Goal: Transaction & Acquisition: Purchase product/service

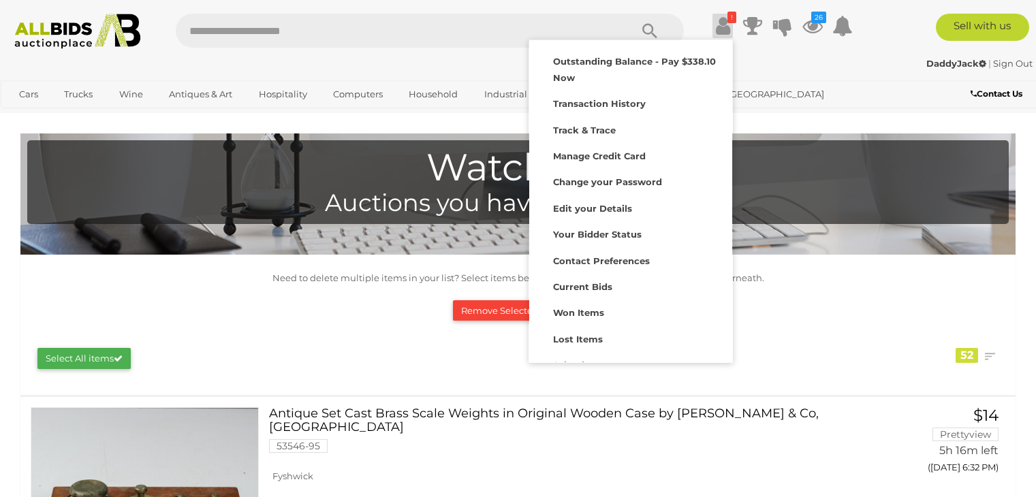
scroll to position [5150, 0]
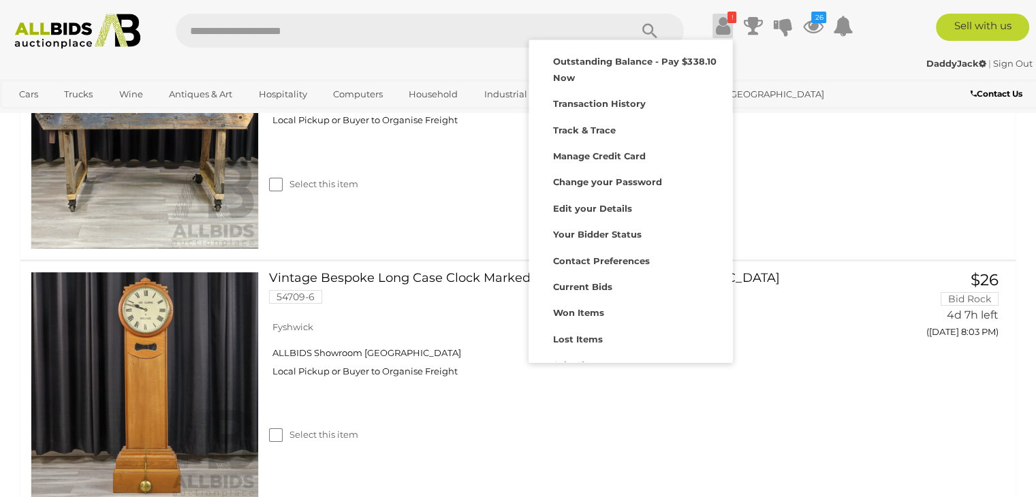
click at [798, 227] on div "Rustic Vintage Timber Works Bench 55096-1 Fyshwick" at bounding box center [517, 135] width 1015 height 249
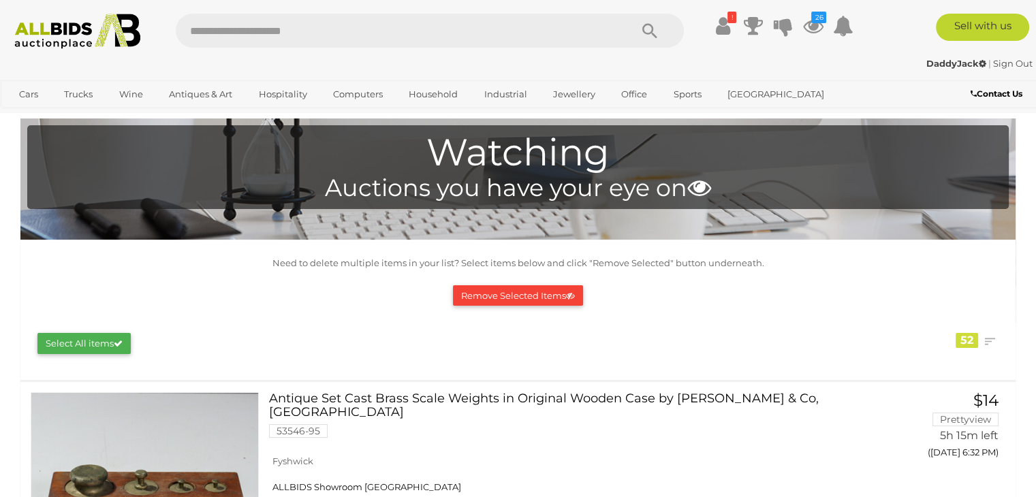
scroll to position [0, 0]
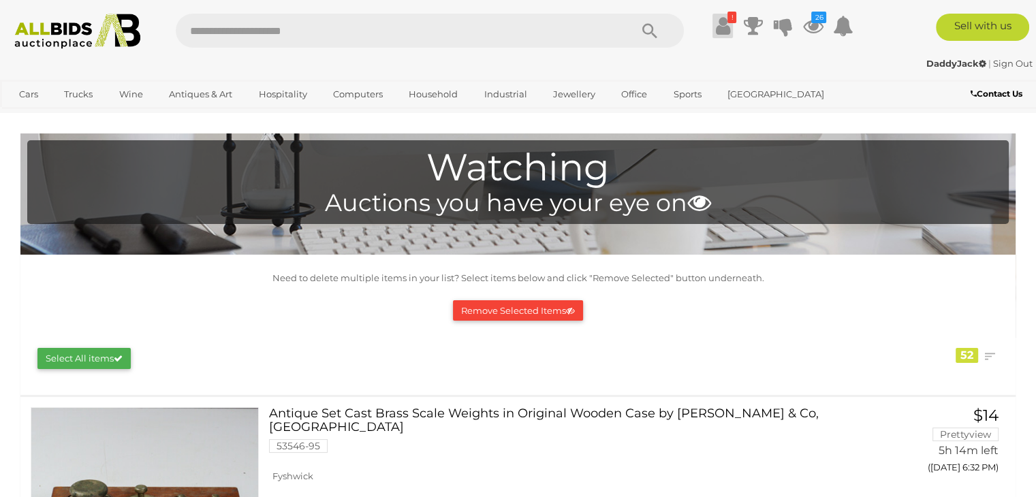
click at [719, 29] on icon at bounding box center [723, 26] width 14 height 25
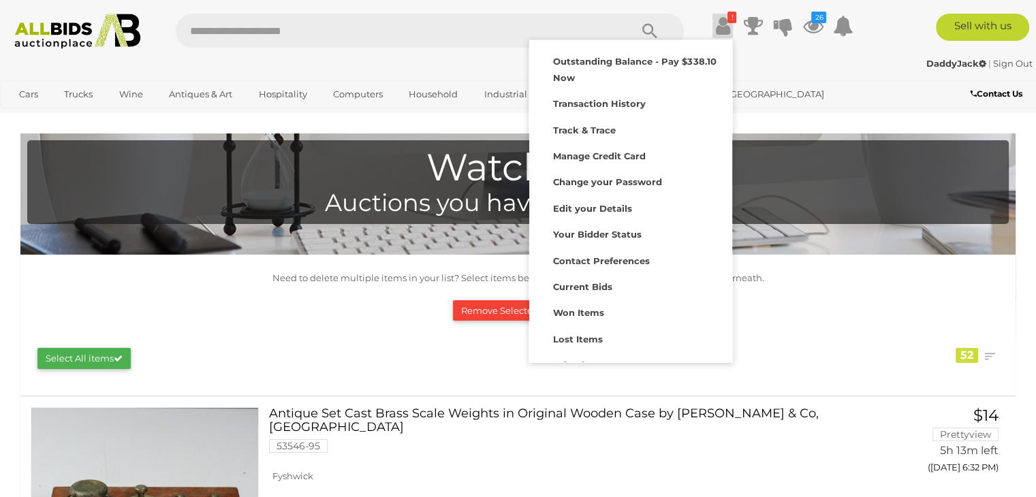
click at [882, 30] on div "Sell with us" at bounding box center [957, 27] width 176 height 27
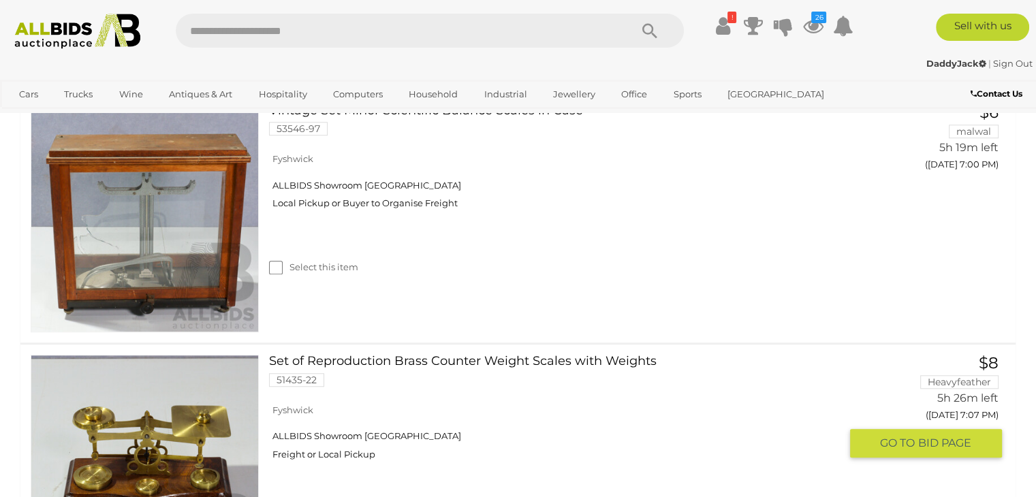
scroll to position [1021, 0]
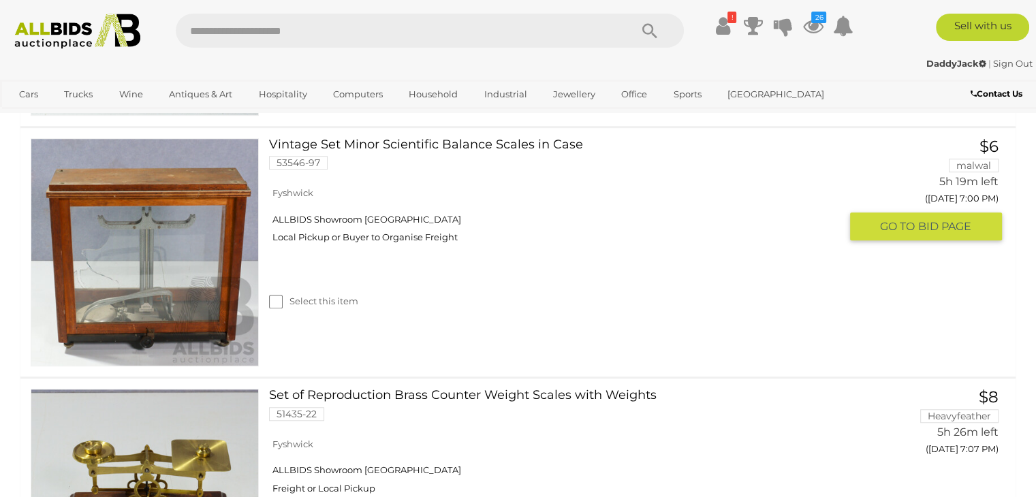
click at [150, 281] on img at bounding box center [144, 252] width 227 height 227
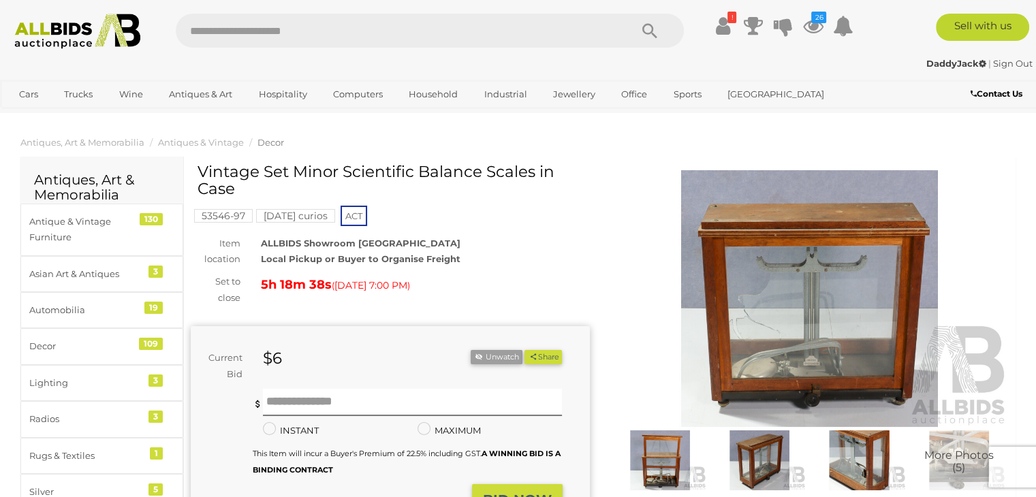
click at [780, 318] on img at bounding box center [809, 298] width 399 height 257
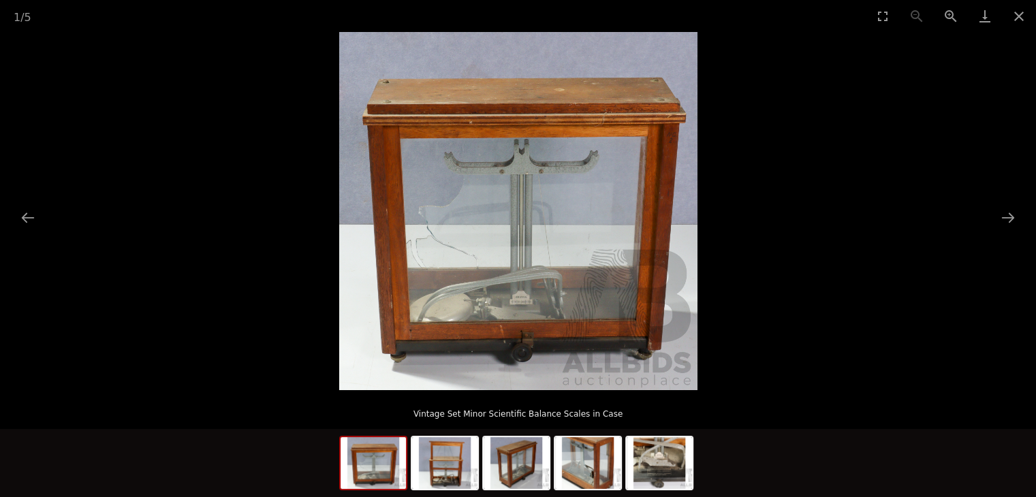
click at [612, 272] on img at bounding box center [518, 211] width 358 height 358
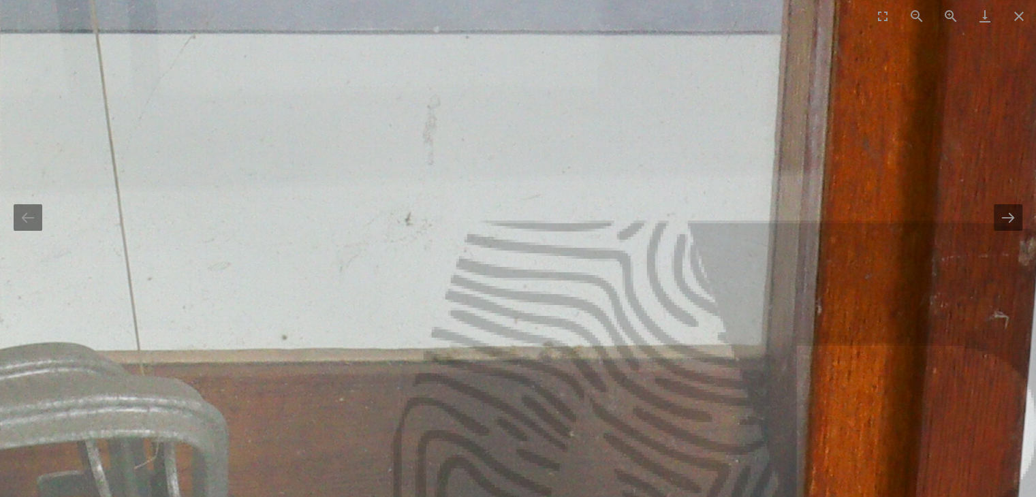
click at [999, 213] on button "Next slide" at bounding box center [1007, 217] width 29 height 27
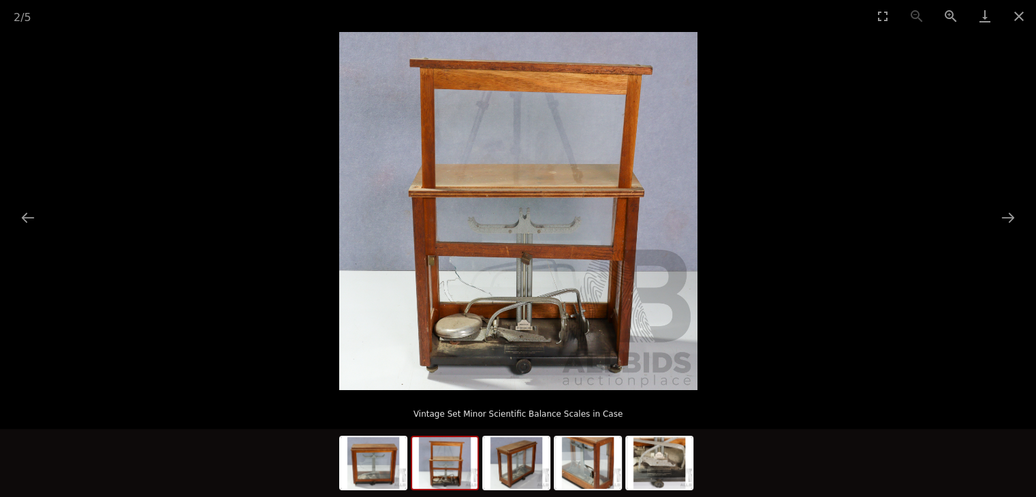
click at [570, 310] on img at bounding box center [518, 211] width 358 height 358
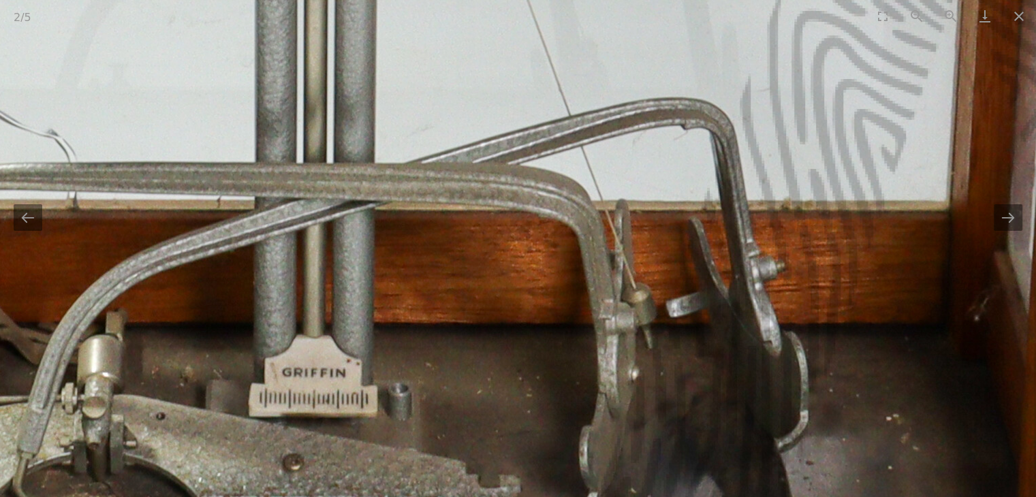
drag, startPoint x: 537, startPoint y: 355, endPoint x: 650, endPoint y: 169, distance: 218.5
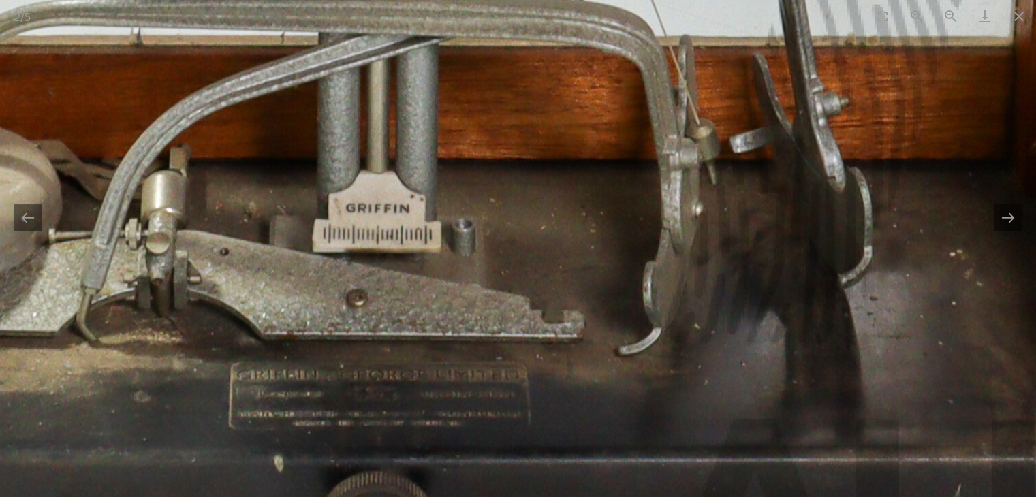
drag, startPoint x: 599, startPoint y: 237, endPoint x: 611, endPoint y: 184, distance: 54.5
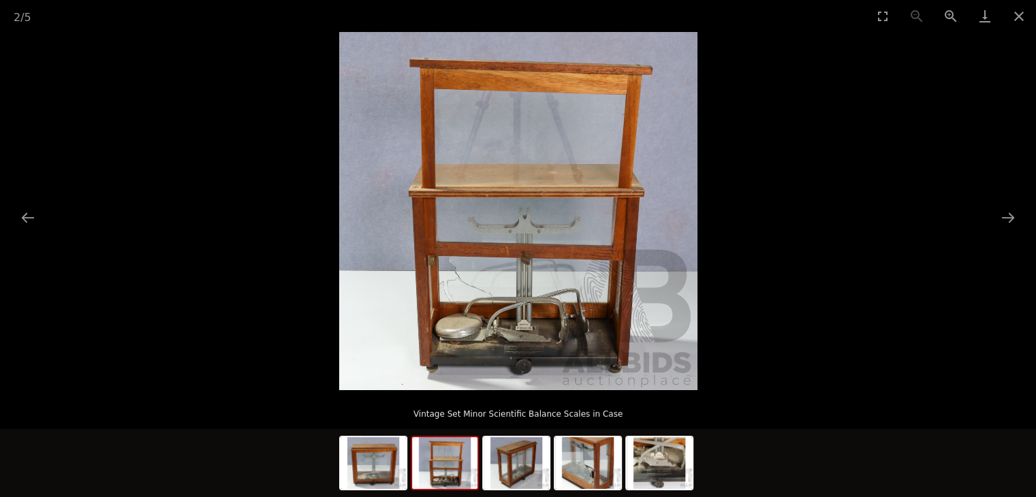
click at [487, 300] on img at bounding box center [518, 211] width 358 height 358
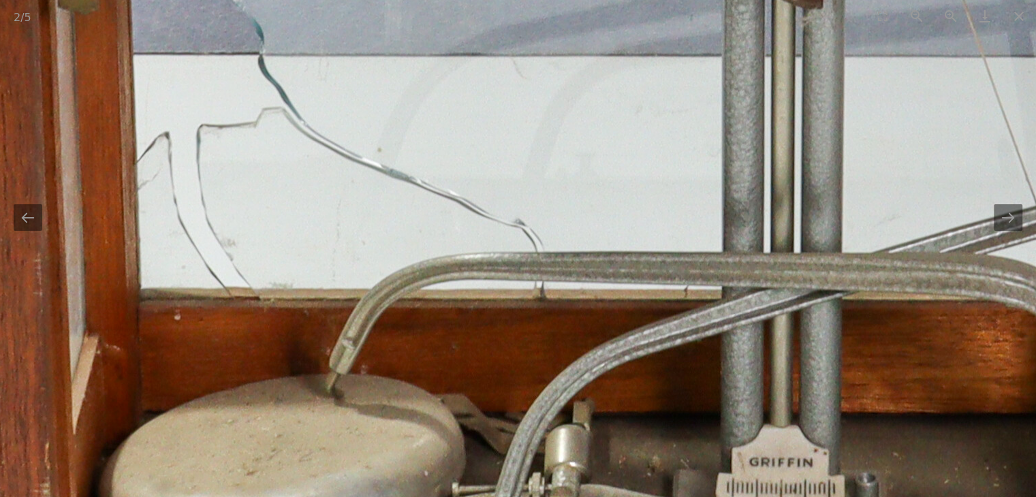
drag, startPoint x: 458, startPoint y: 335, endPoint x: 474, endPoint y: 182, distance: 154.1
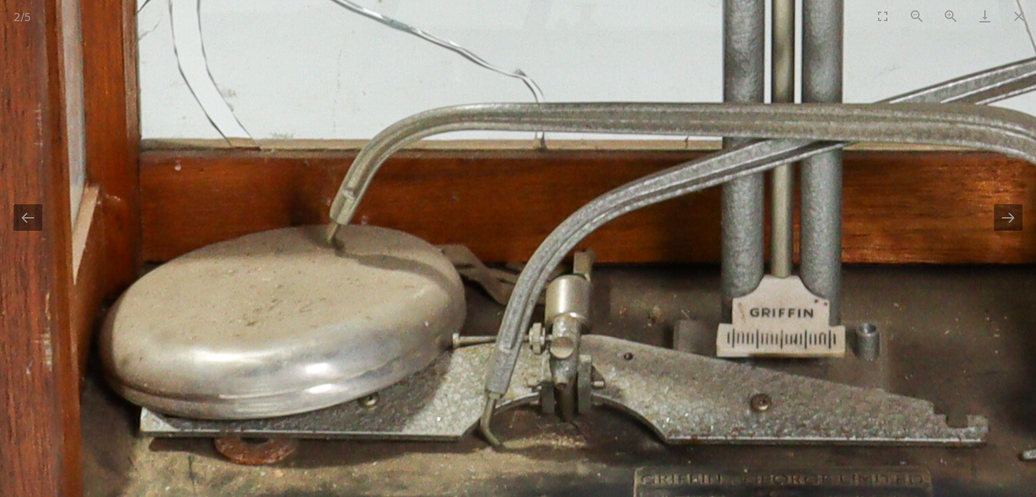
drag, startPoint x: 463, startPoint y: 278, endPoint x: 462, endPoint y: 235, distance: 42.9
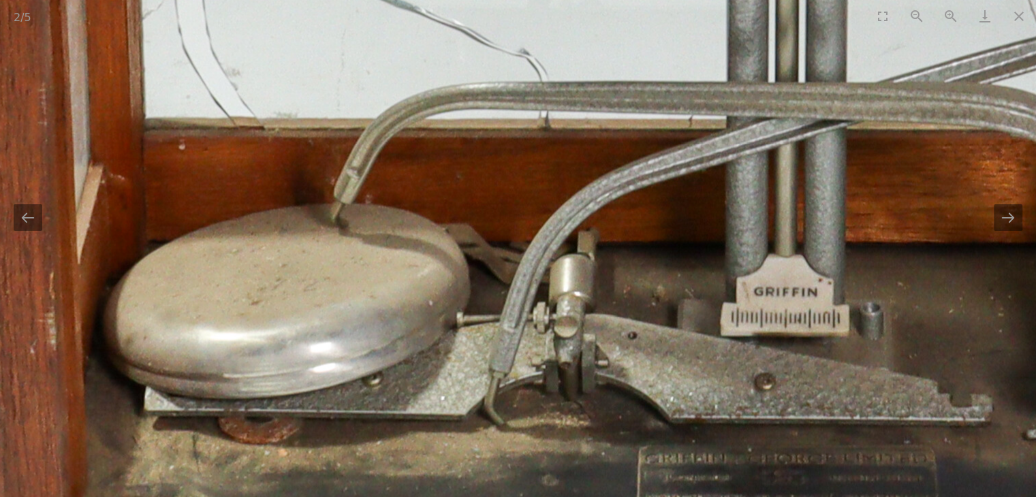
drag, startPoint x: 461, startPoint y: 255, endPoint x: 468, endPoint y: 211, distance: 44.8
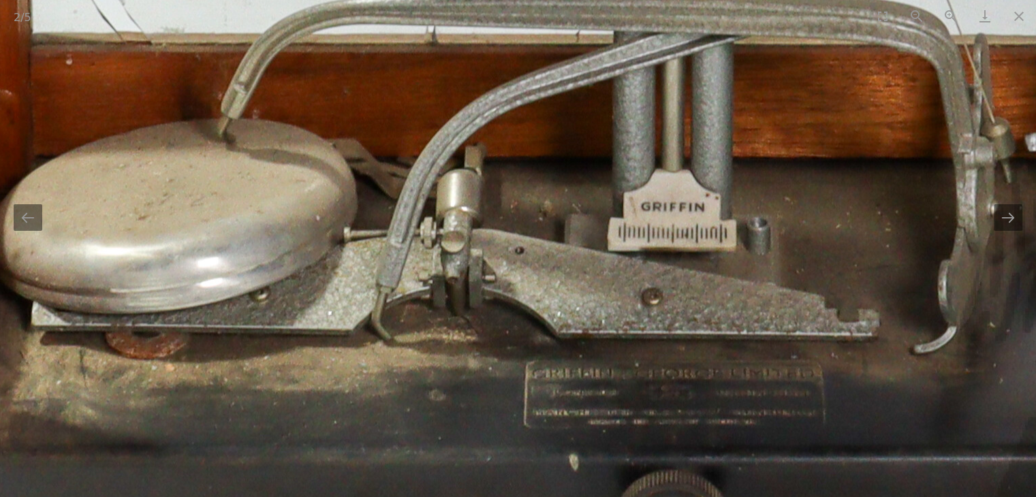
drag, startPoint x: 485, startPoint y: 257, endPoint x: 372, endPoint y: 215, distance: 120.4
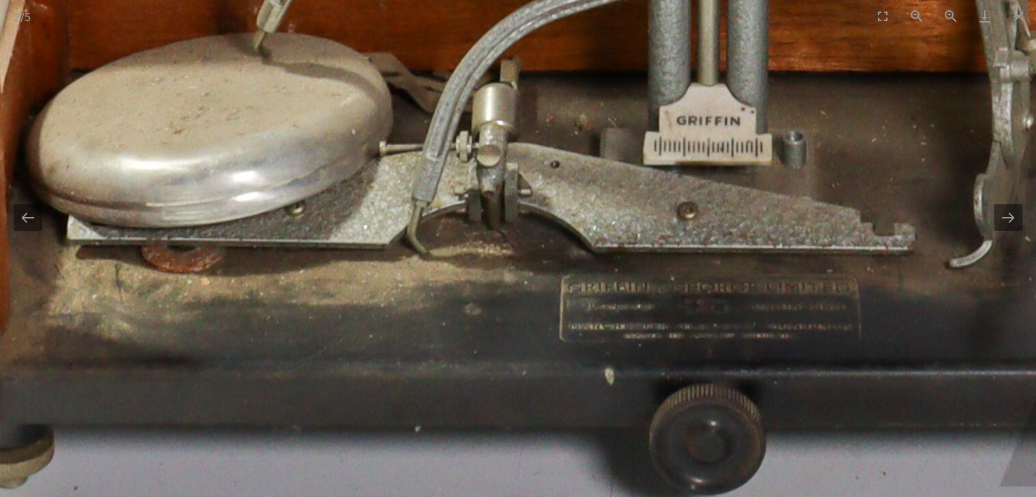
drag, startPoint x: 401, startPoint y: 229, endPoint x: 426, endPoint y: 189, distance: 47.4
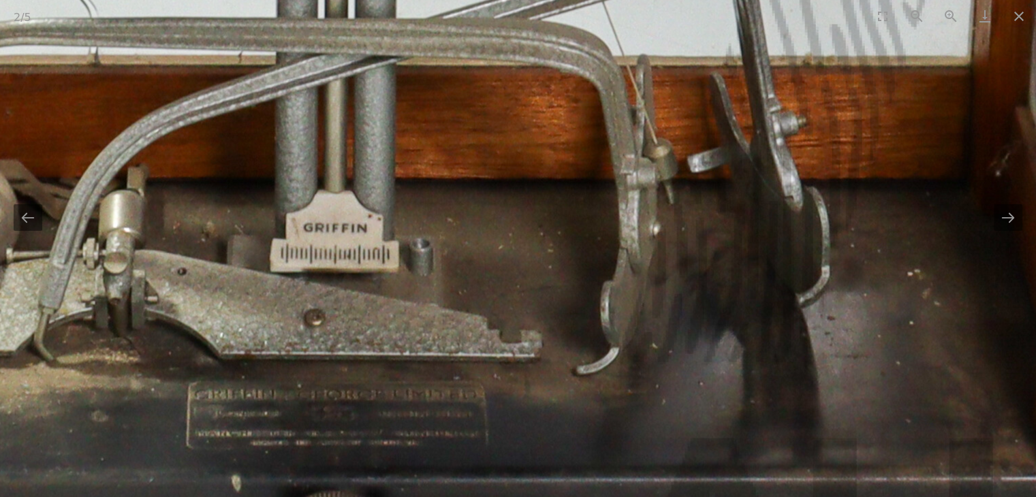
drag, startPoint x: 599, startPoint y: 210, endPoint x: 257, endPoint y: 314, distance: 357.8
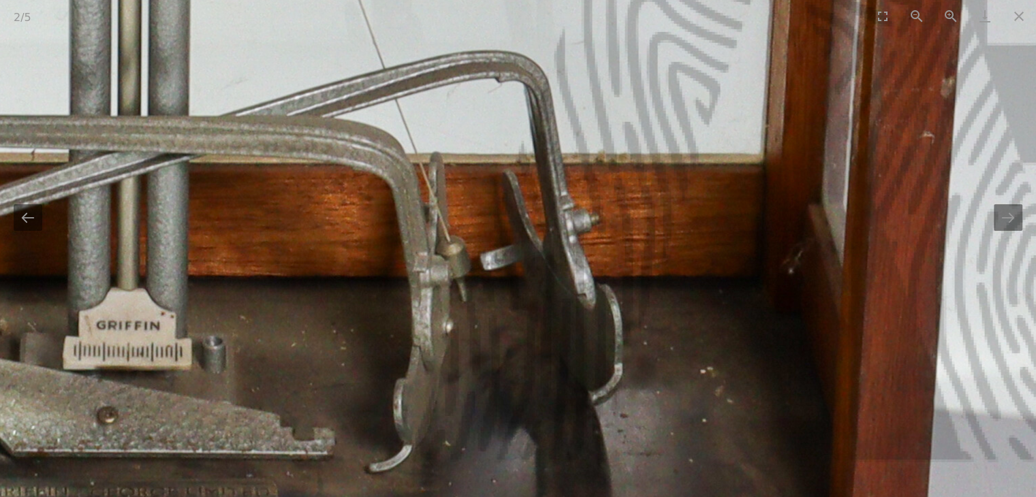
drag, startPoint x: 470, startPoint y: 360, endPoint x: 470, endPoint y: 392, distance: 31.3
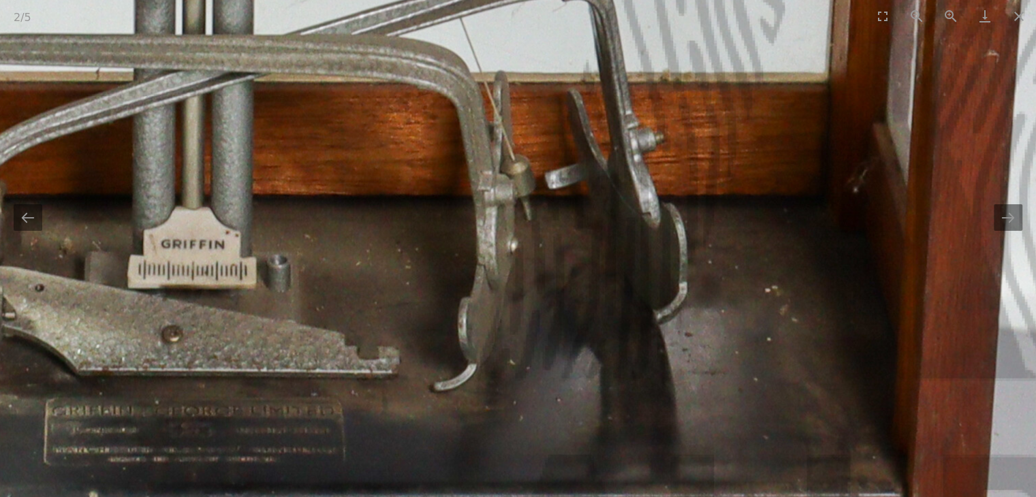
drag, startPoint x: 453, startPoint y: 325, endPoint x: 517, endPoint y: 193, distance: 146.5
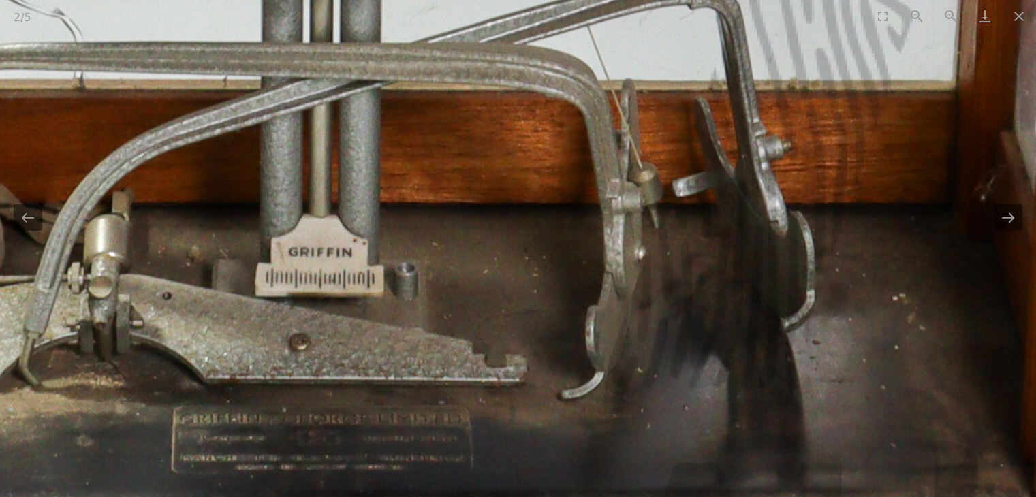
drag, startPoint x: 488, startPoint y: 227, endPoint x: 603, endPoint y: 309, distance: 141.5
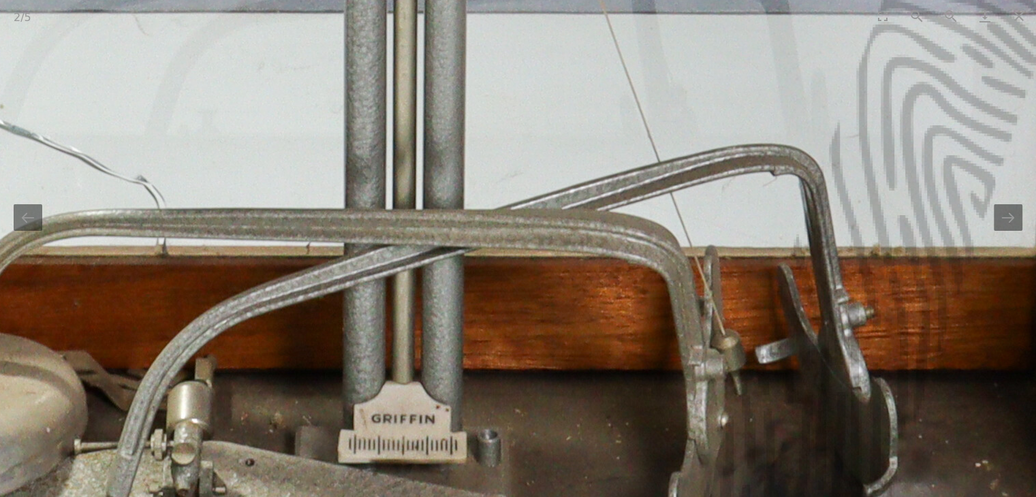
drag, startPoint x: 502, startPoint y: 302, endPoint x: 535, endPoint y: 396, distance: 99.7
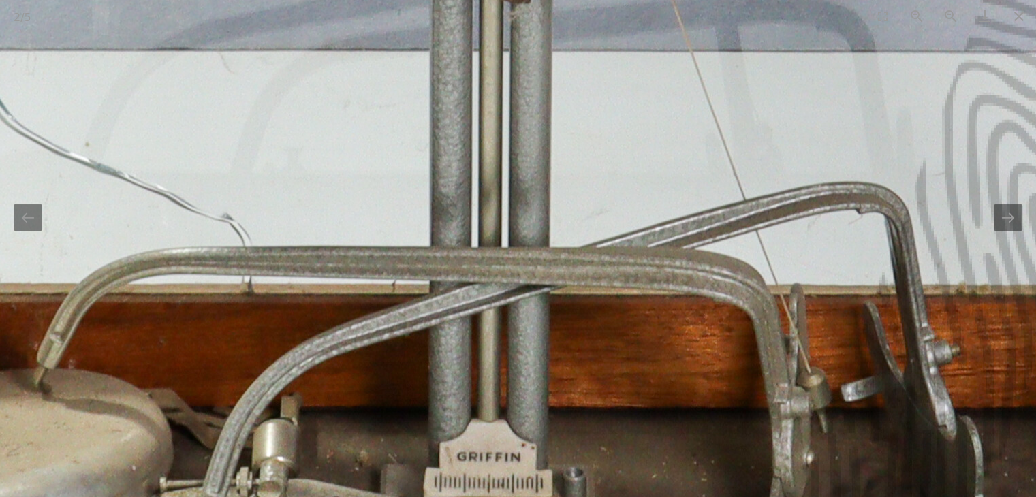
drag, startPoint x: 517, startPoint y: 365, endPoint x: 621, endPoint y: 355, distance: 104.6
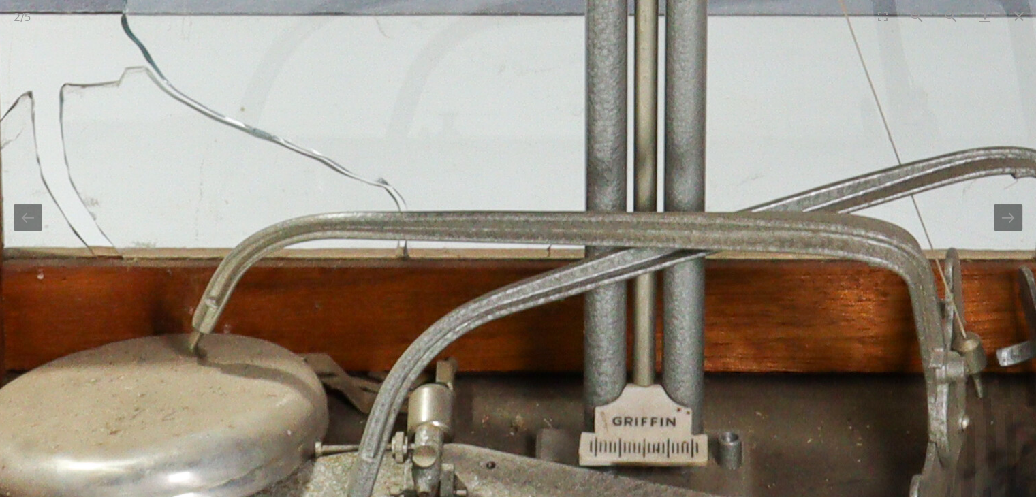
drag, startPoint x: 634, startPoint y: 357, endPoint x: 669, endPoint y: 333, distance: 42.5
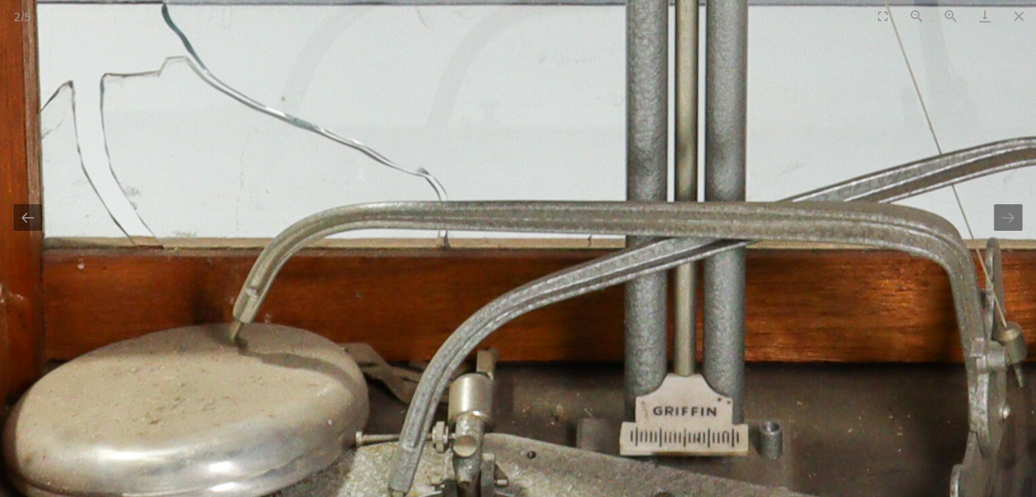
drag, startPoint x: 648, startPoint y: 334, endPoint x: 660, endPoint y: 282, distance: 53.8
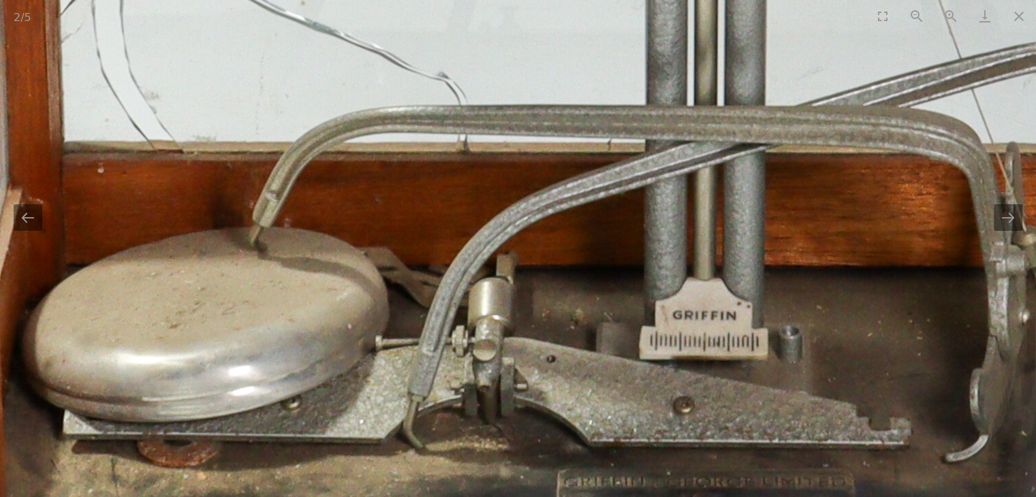
drag, startPoint x: 660, startPoint y: 297, endPoint x: 663, endPoint y: 232, distance: 64.7
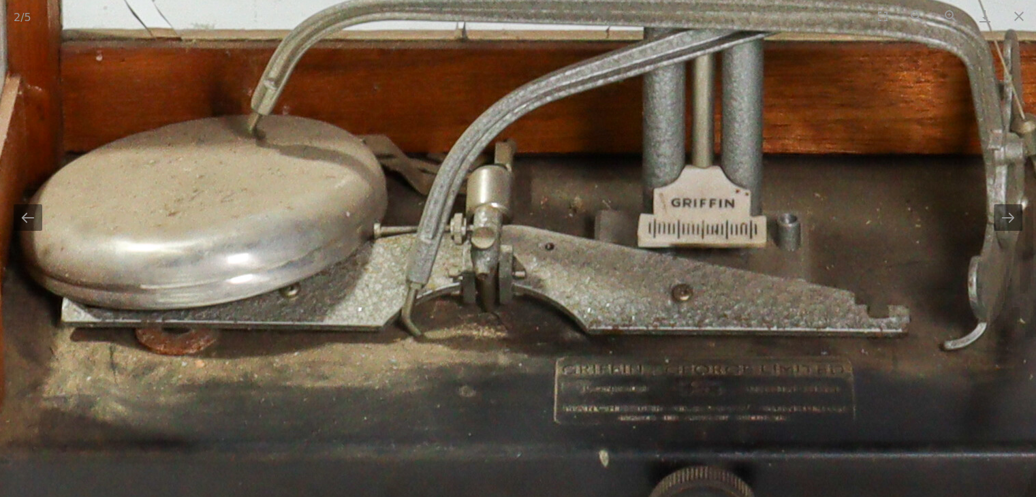
drag, startPoint x: 636, startPoint y: 292, endPoint x: 637, endPoint y: 261, distance: 31.4
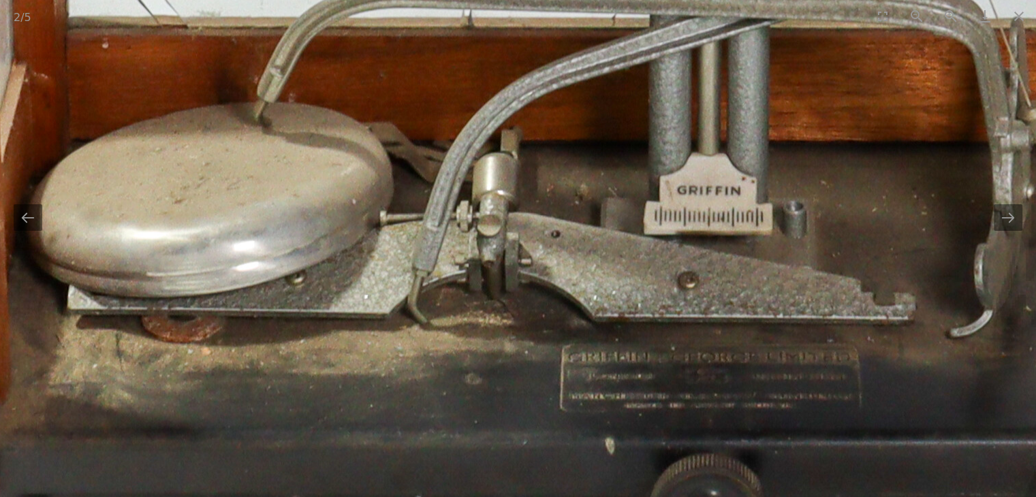
drag, startPoint x: 636, startPoint y: 283, endPoint x: 632, endPoint y: 264, distance: 18.8
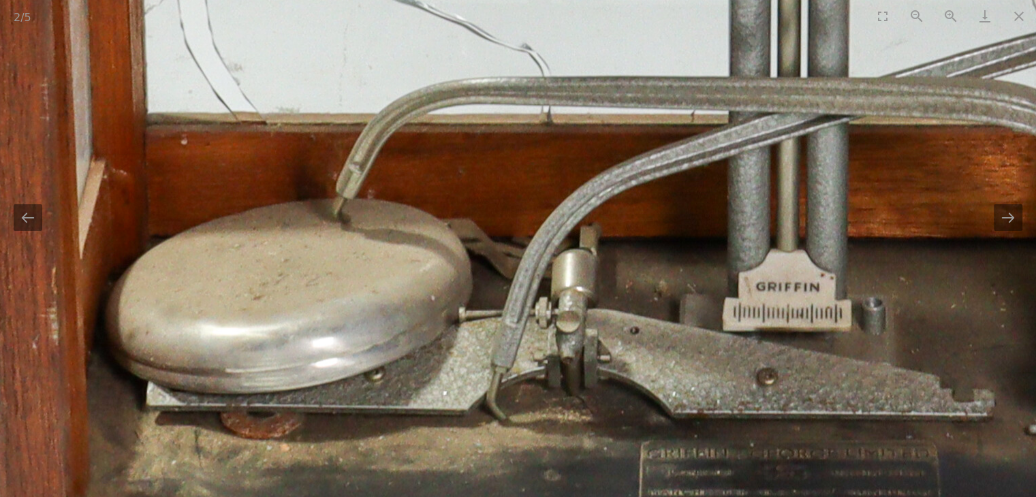
drag, startPoint x: 626, startPoint y: 303, endPoint x: 704, endPoint y: 396, distance: 121.3
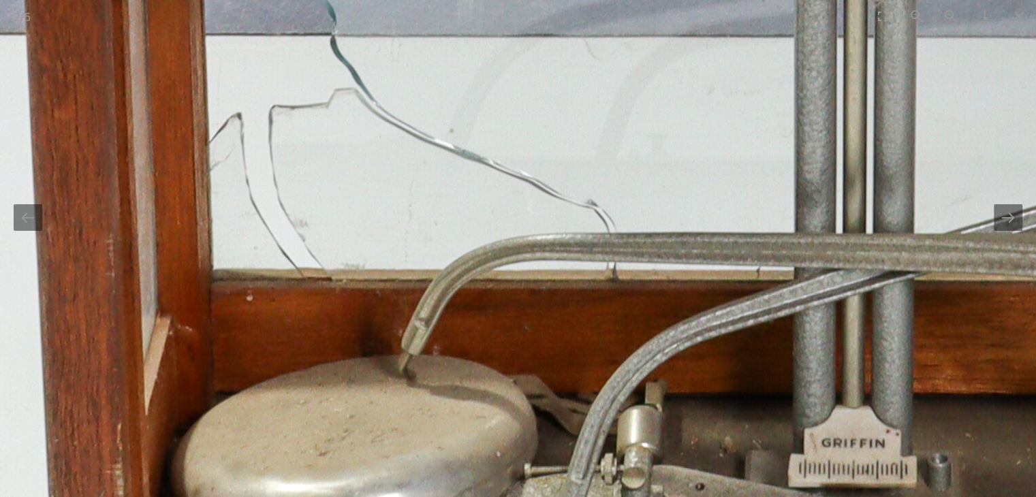
drag, startPoint x: 662, startPoint y: 382, endPoint x: 663, endPoint y: 400, distance: 18.4
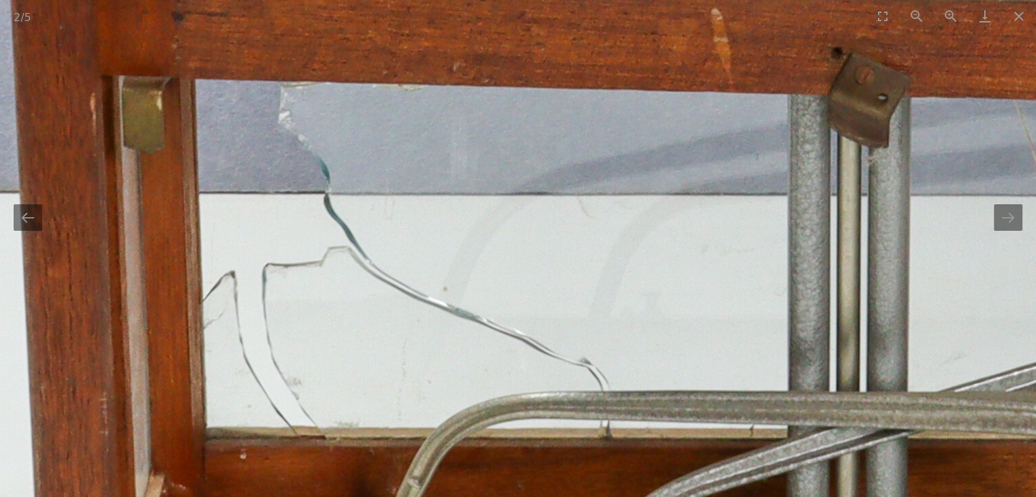
drag, startPoint x: 638, startPoint y: 330, endPoint x: 629, endPoint y: 452, distance: 122.9
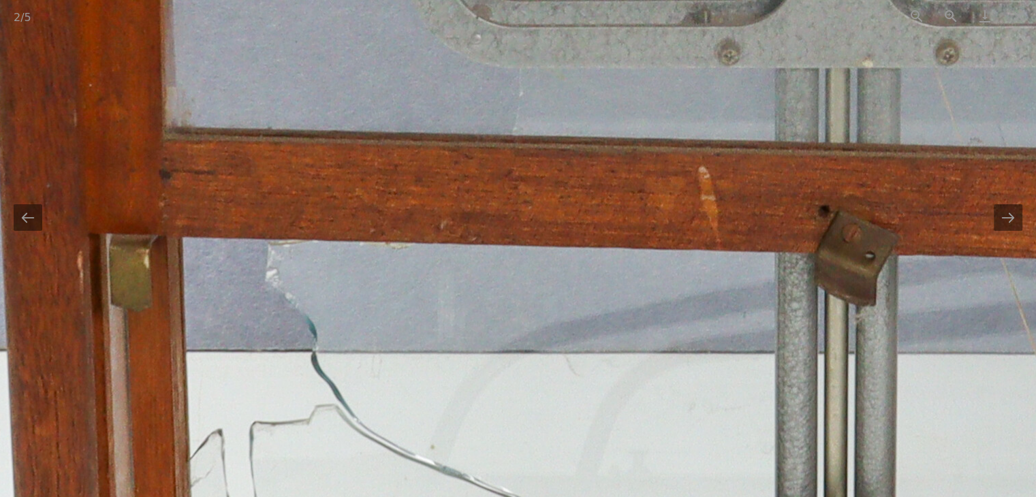
drag, startPoint x: 628, startPoint y: 377, endPoint x: 616, endPoint y: 429, distance: 53.2
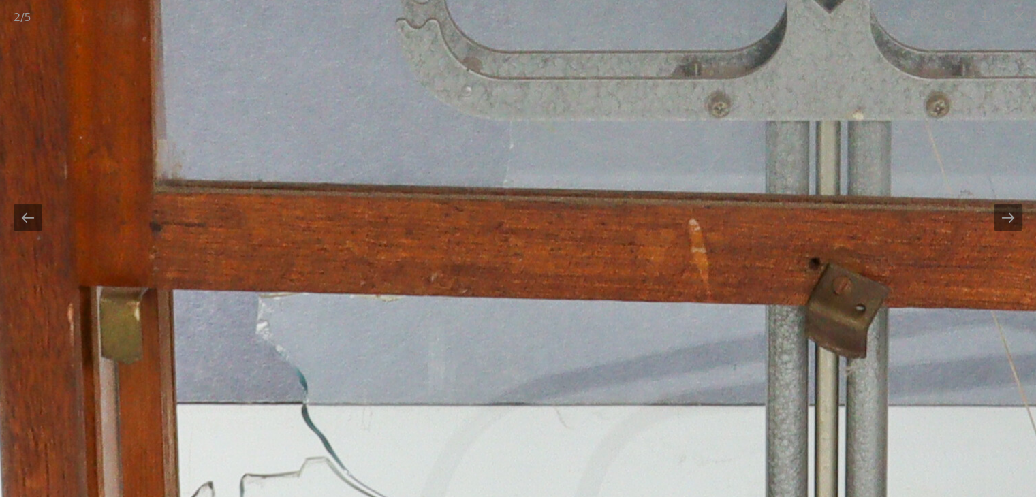
drag, startPoint x: 601, startPoint y: 411, endPoint x: 596, endPoint y: 458, distance: 47.2
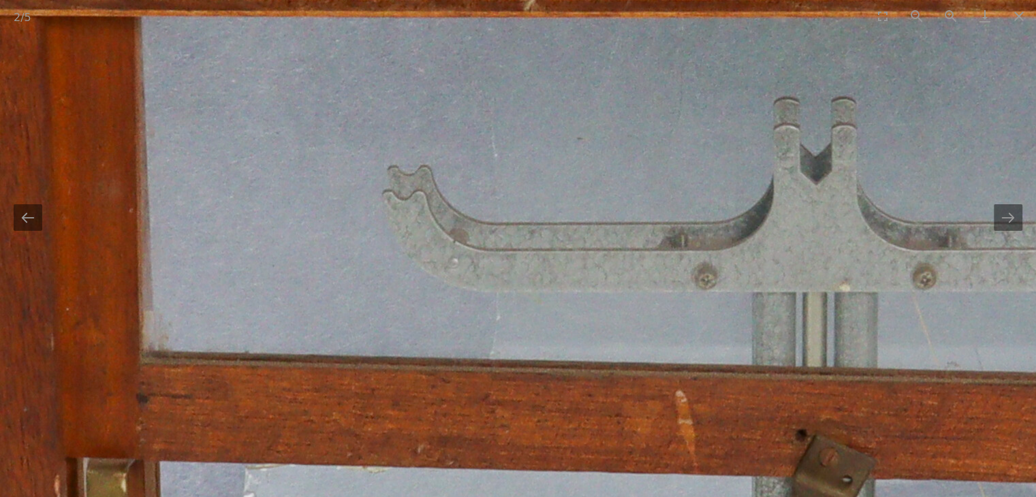
drag, startPoint x: 577, startPoint y: 431, endPoint x: 574, endPoint y: 445, distance: 14.7
click at [574, 445] on img at bounding box center [768, 121] width 2724 height 2724
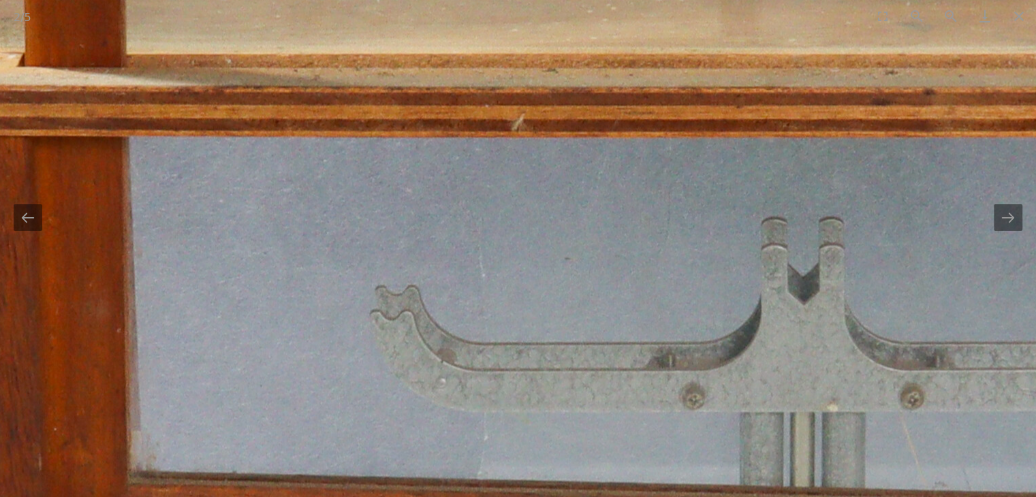
drag, startPoint x: 570, startPoint y: 453, endPoint x: 564, endPoint y: 466, distance: 13.4
click at [564, 466] on img at bounding box center [756, 241] width 2724 height 2724
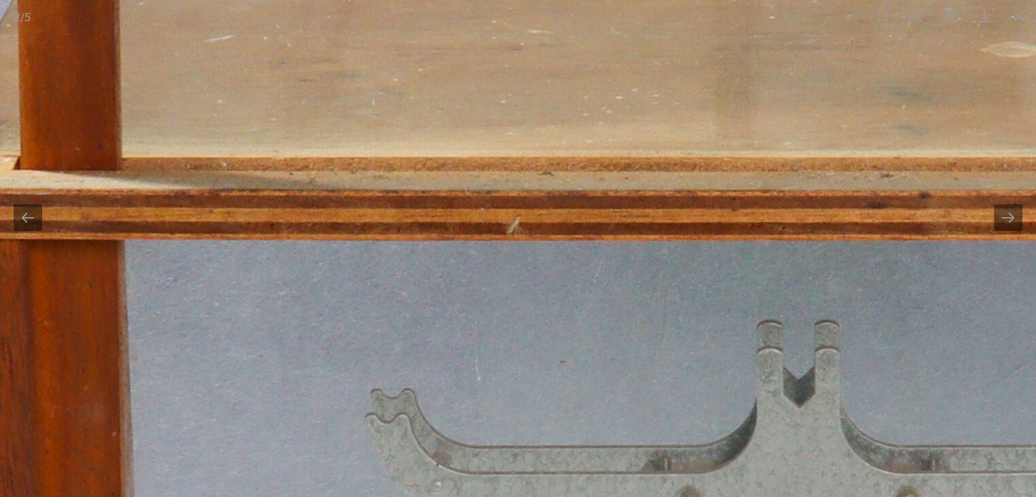
drag, startPoint x: 561, startPoint y: 400, endPoint x: 558, endPoint y: 482, distance: 82.4
click at [558, 482] on img at bounding box center [751, 344] width 2724 height 2724
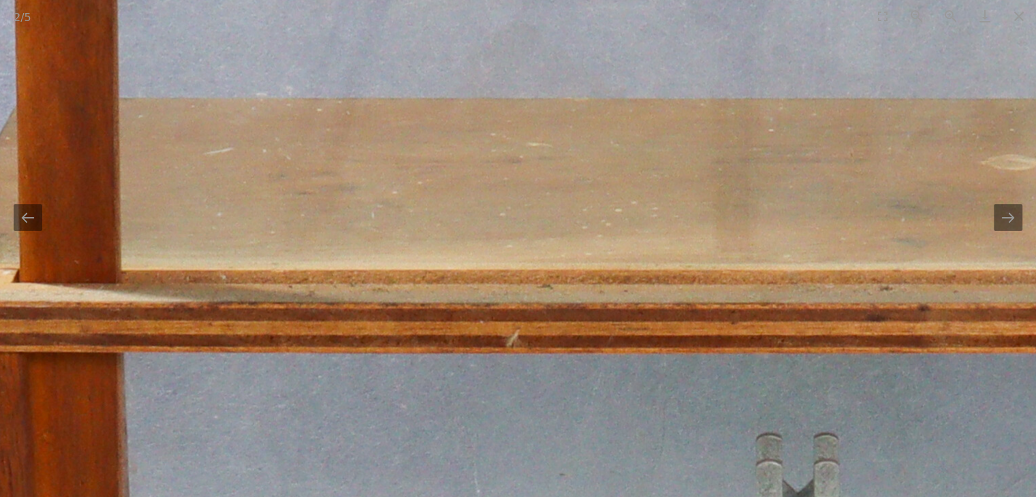
drag, startPoint x: 556, startPoint y: 394, endPoint x: 551, endPoint y: 502, distance: 107.7
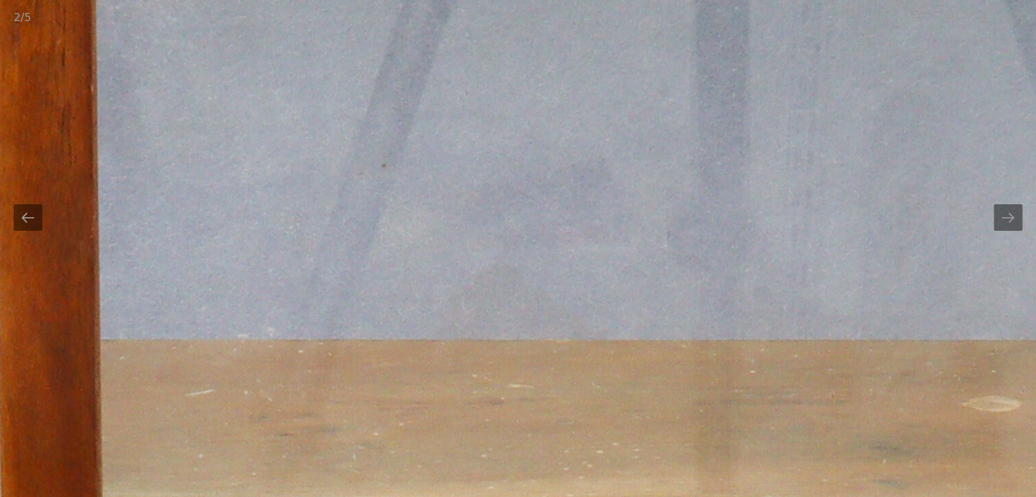
drag, startPoint x: 554, startPoint y: 383, endPoint x: 542, endPoint y: 514, distance: 132.0
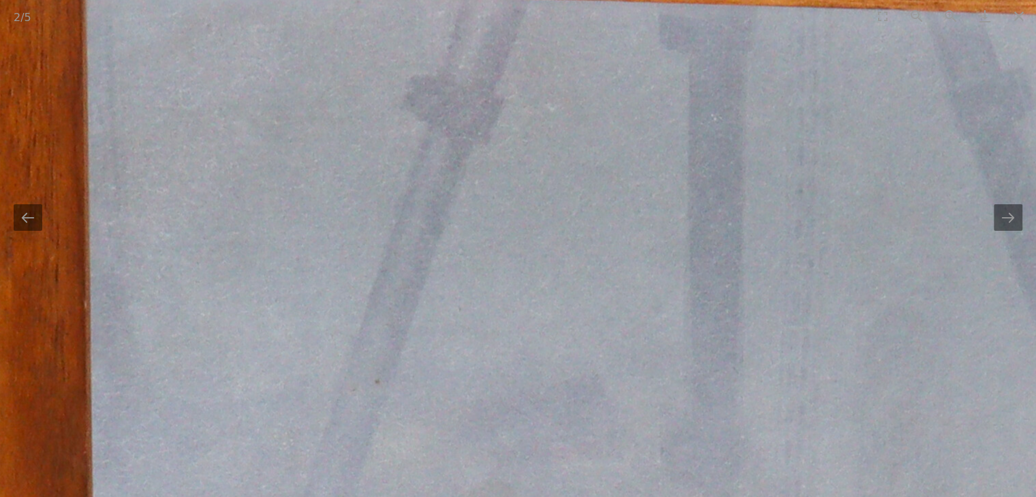
drag, startPoint x: 530, startPoint y: 481, endPoint x: 531, endPoint y: 526, distance: 44.9
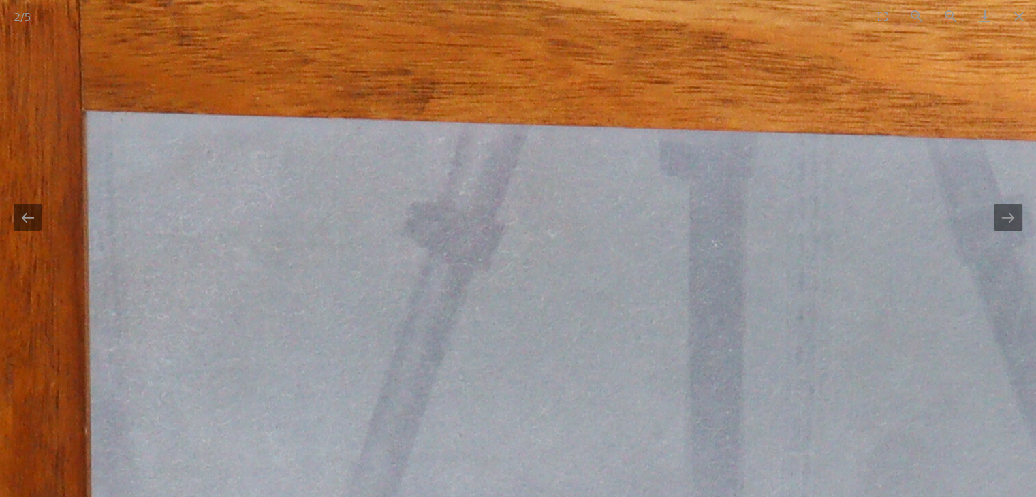
drag, startPoint x: 534, startPoint y: 472, endPoint x: 537, endPoint y: 528, distance: 56.6
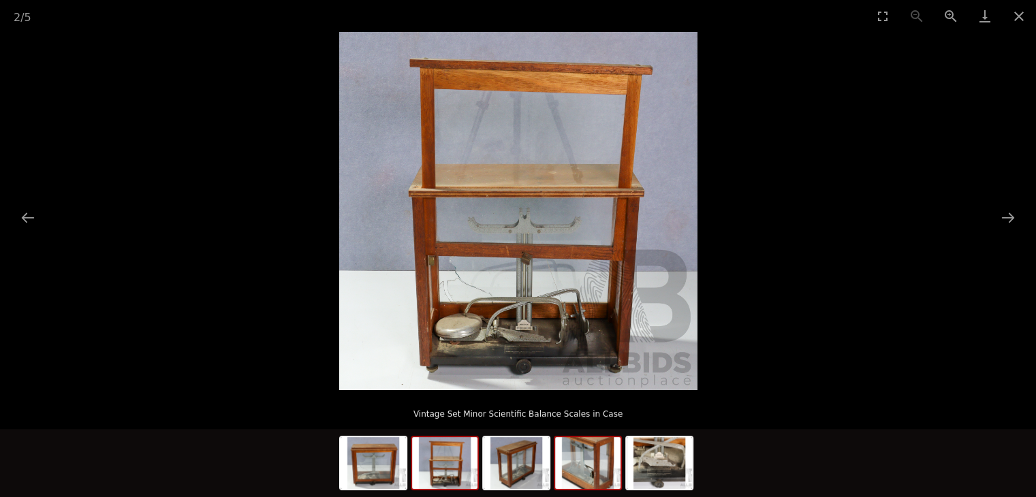
click at [592, 450] on img at bounding box center [587, 463] width 65 height 52
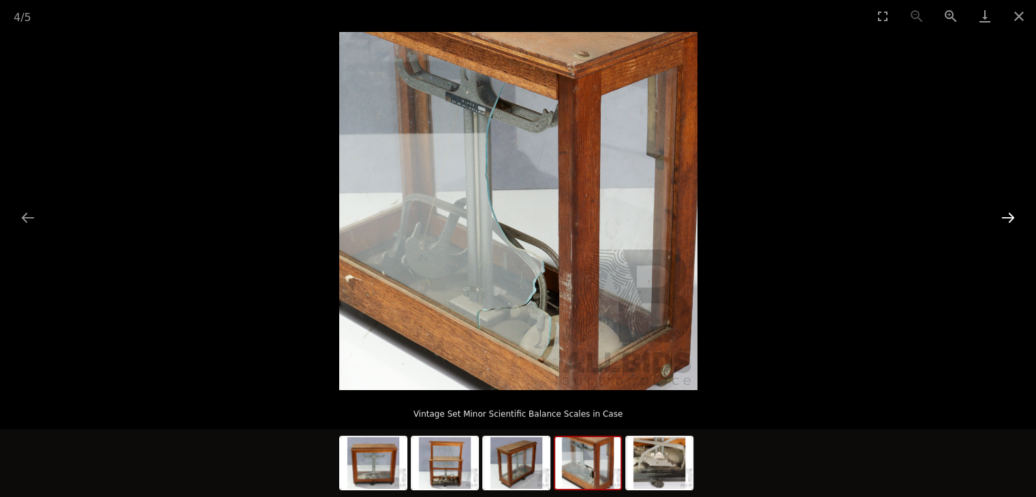
click at [1021, 224] on button "Next slide" at bounding box center [1007, 217] width 29 height 27
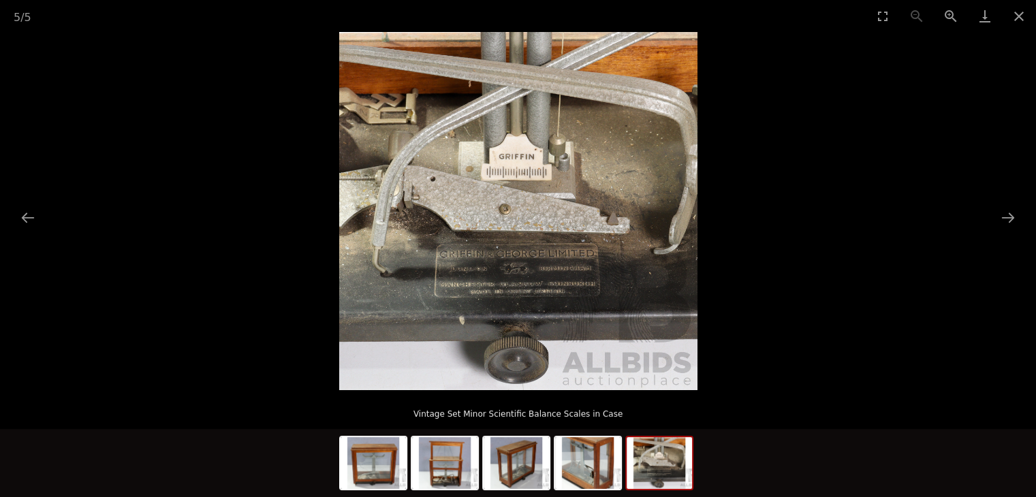
click at [1023, 222] on picture at bounding box center [518, 211] width 1036 height 358
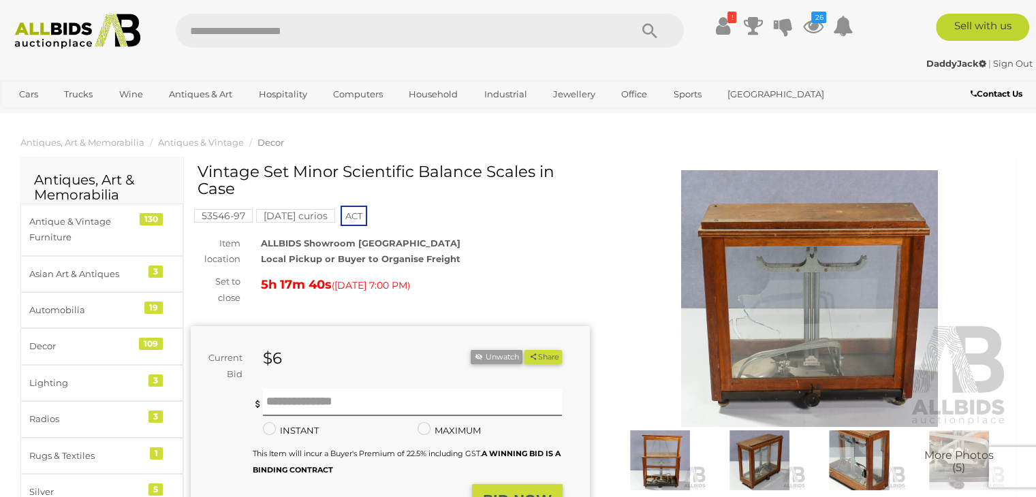
click at [741, 345] on img at bounding box center [809, 298] width 399 height 257
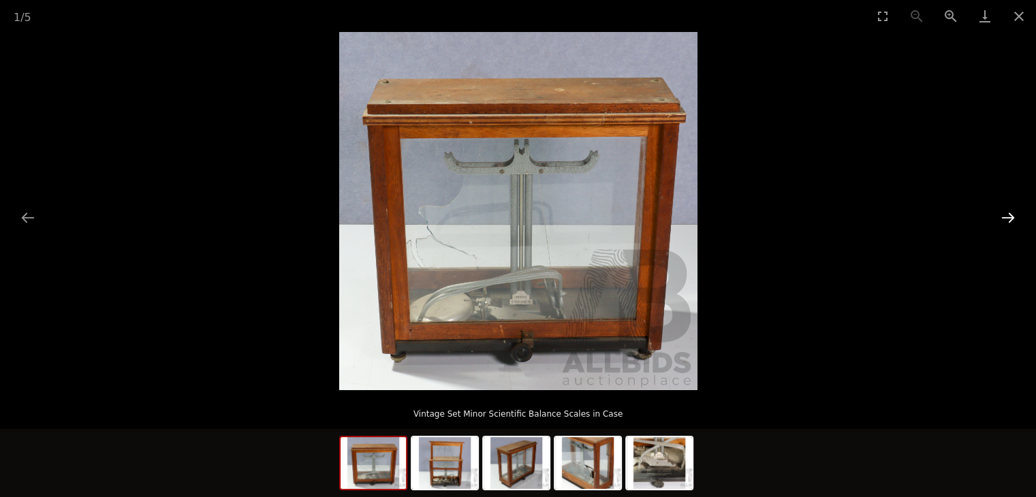
click at [1010, 216] on button "Next slide" at bounding box center [1007, 217] width 29 height 27
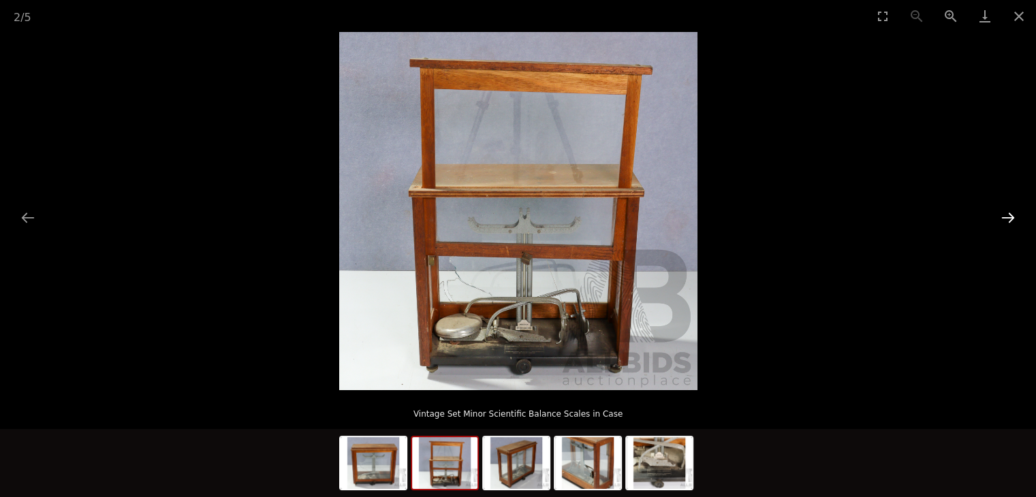
click at [1010, 216] on button "Next slide" at bounding box center [1007, 217] width 29 height 27
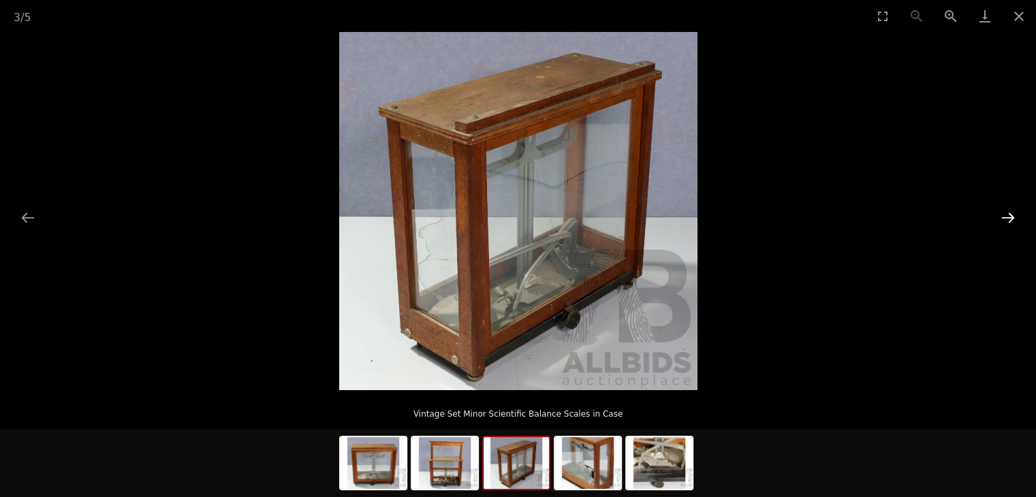
click at [1010, 216] on button "Next slide" at bounding box center [1007, 217] width 29 height 27
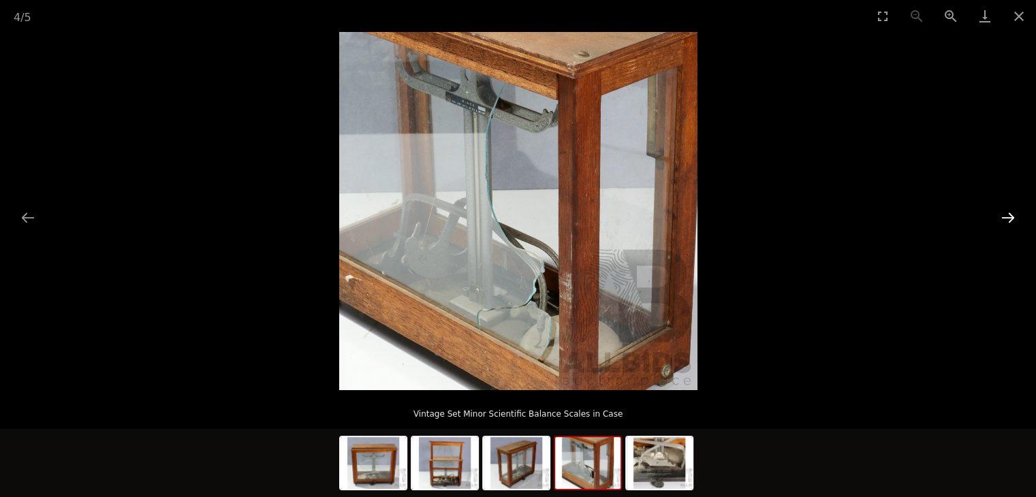
click at [1010, 216] on button "Next slide" at bounding box center [1007, 217] width 29 height 27
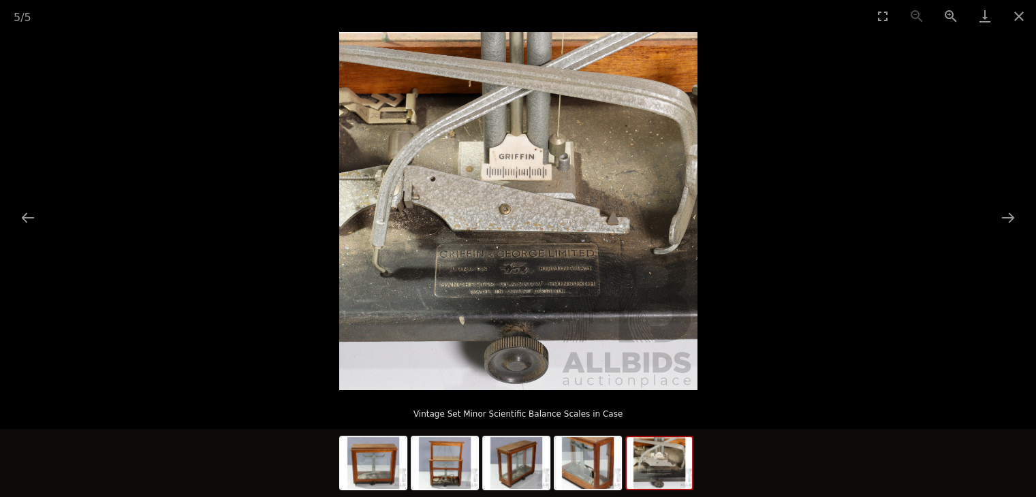
click at [531, 318] on img at bounding box center [518, 211] width 358 height 358
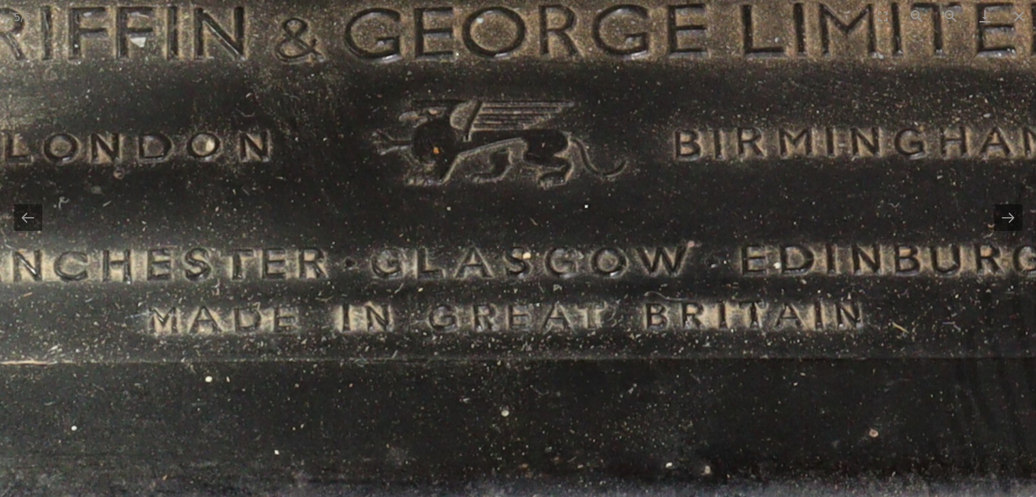
drag, startPoint x: 511, startPoint y: 344, endPoint x: 594, endPoint y: 398, distance: 99.0
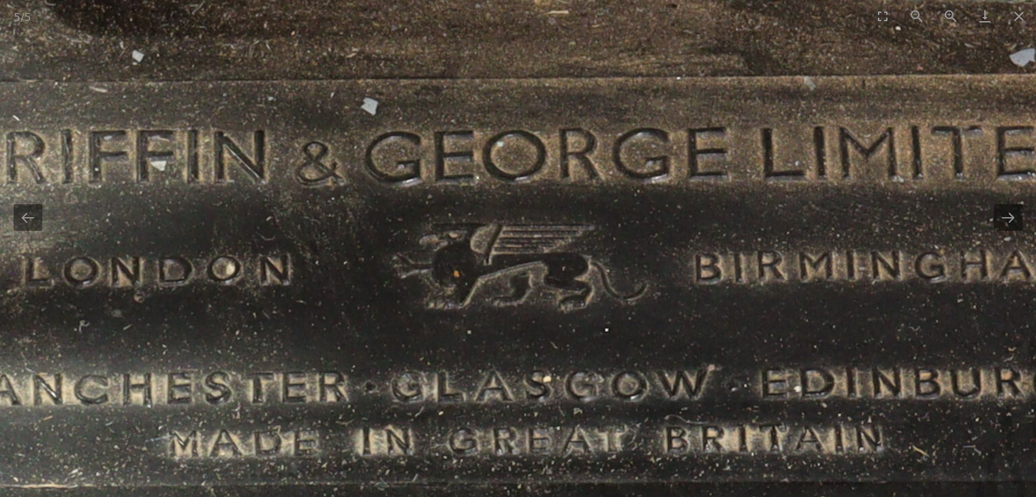
drag, startPoint x: 593, startPoint y: 398, endPoint x: 610, endPoint y: 452, distance: 56.4
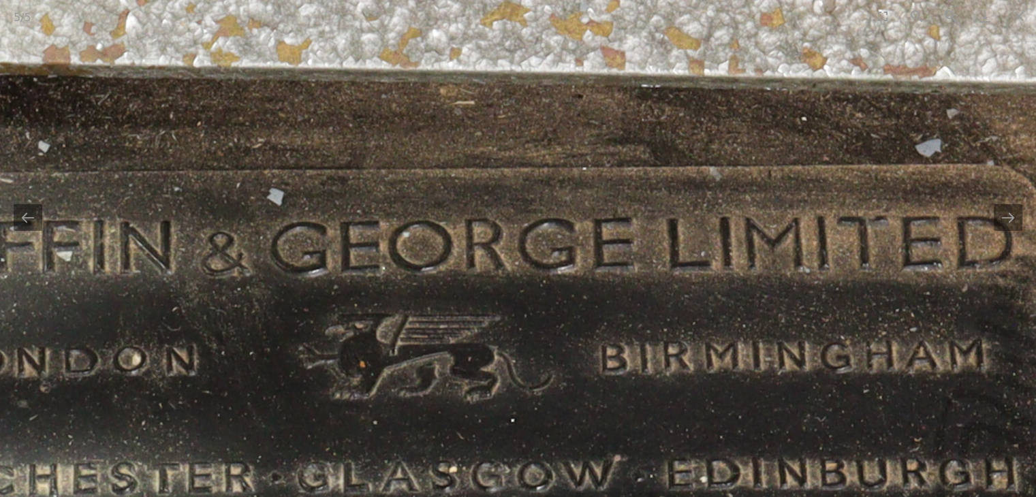
drag, startPoint x: 647, startPoint y: 408, endPoint x: 454, endPoint y: 395, distance: 193.1
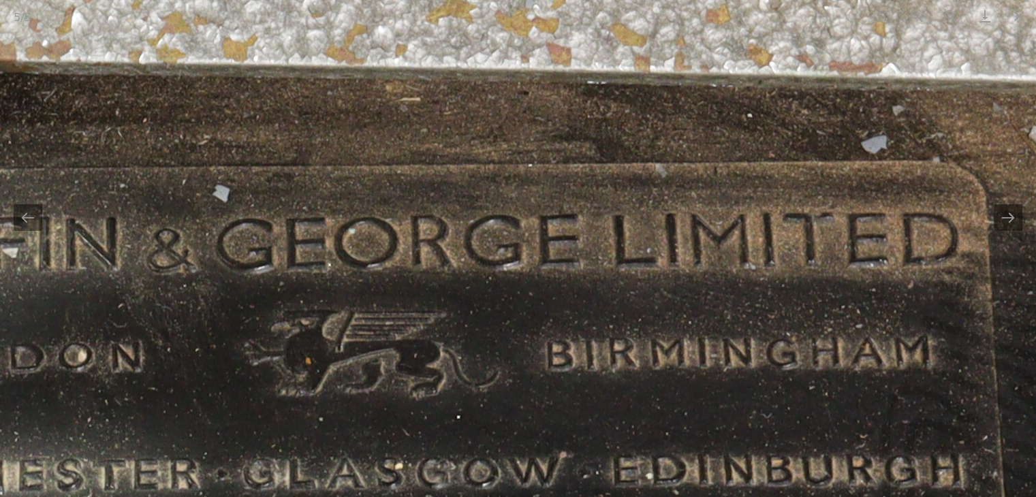
drag, startPoint x: 607, startPoint y: 389, endPoint x: 478, endPoint y: 375, distance: 129.5
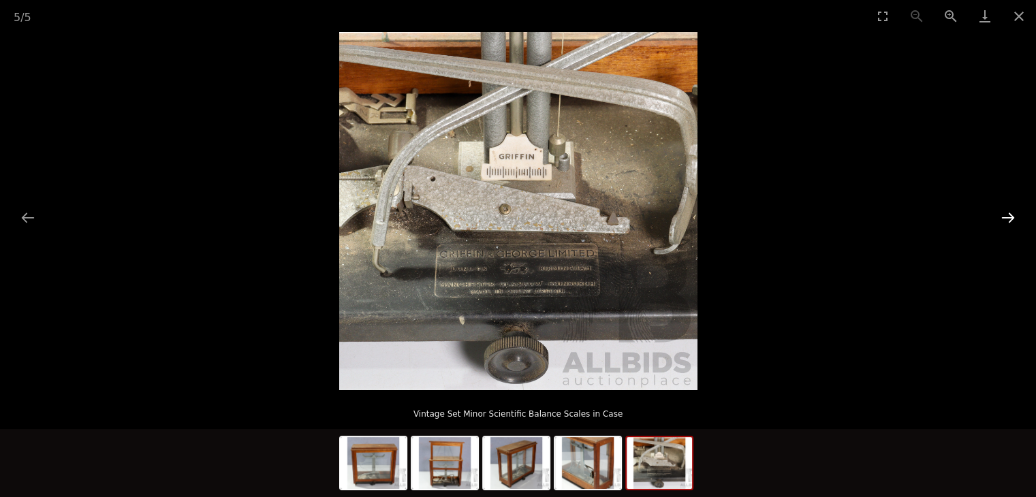
click at [1010, 216] on button "Next slide" at bounding box center [1007, 217] width 29 height 27
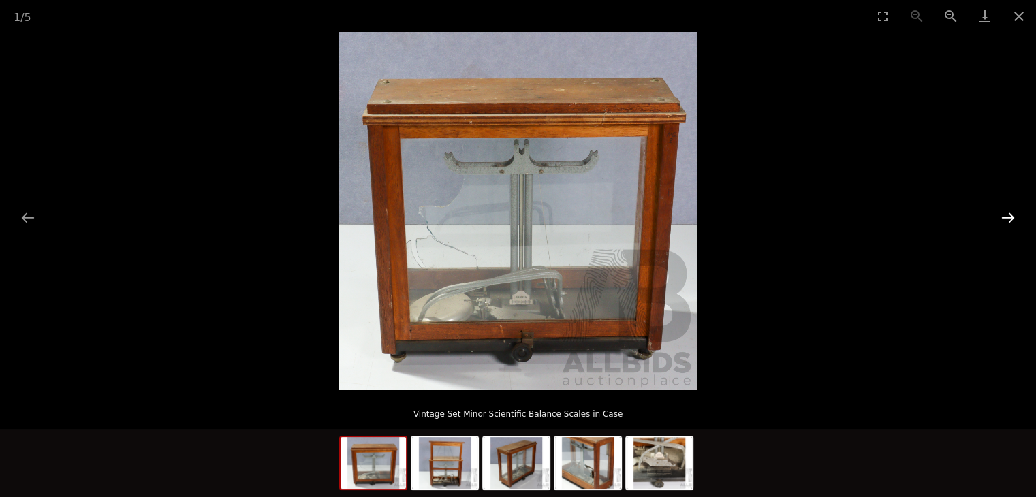
click at [1010, 216] on button "Next slide" at bounding box center [1007, 217] width 29 height 27
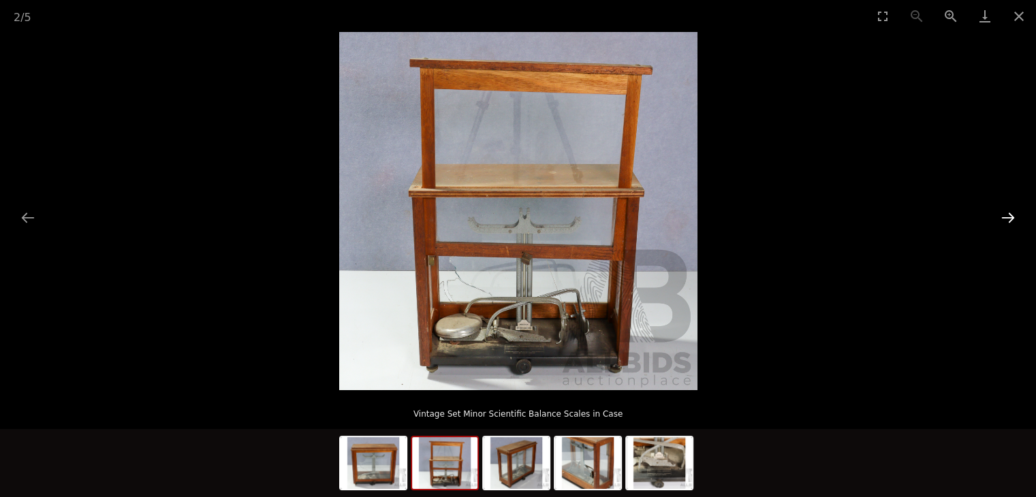
click at [1010, 216] on button "Next slide" at bounding box center [1007, 217] width 29 height 27
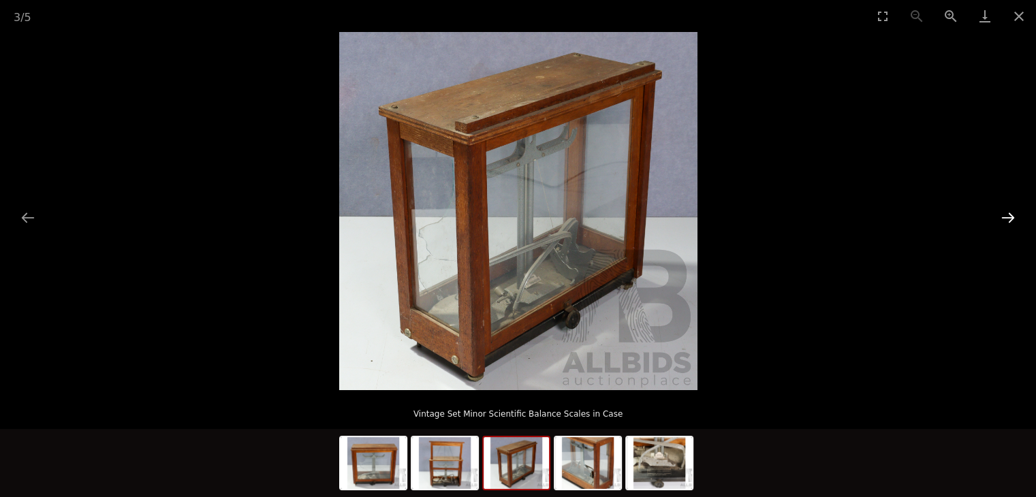
click at [1004, 220] on button "Next slide" at bounding box center [1007, 217] width 29 height 27
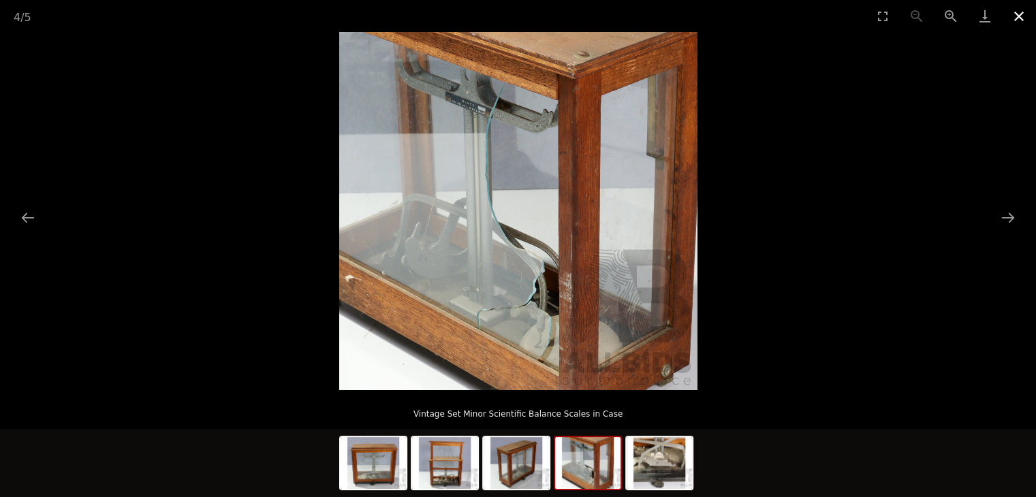
click at [1015, 18] on button "Close gallery" at bounding box center [1019, 16] width 34 height 32
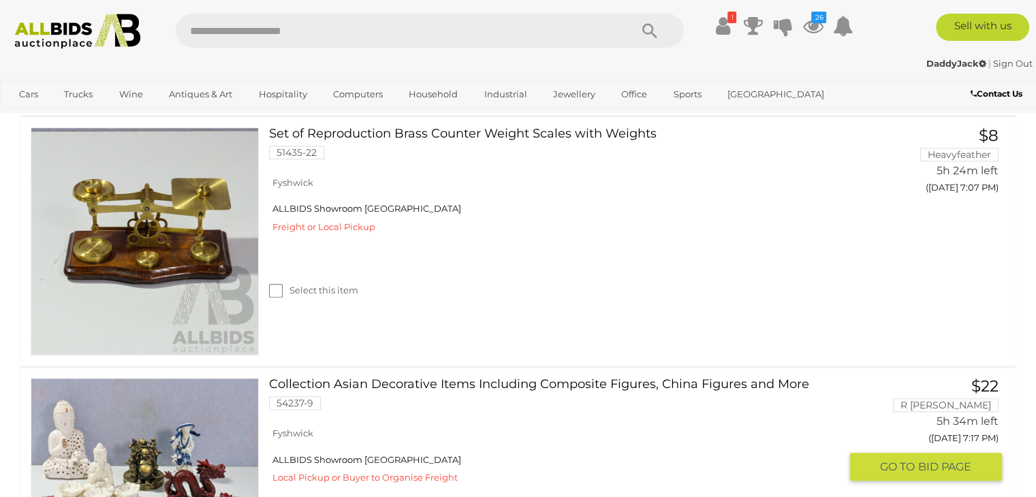
scroll to position [1280, 0]
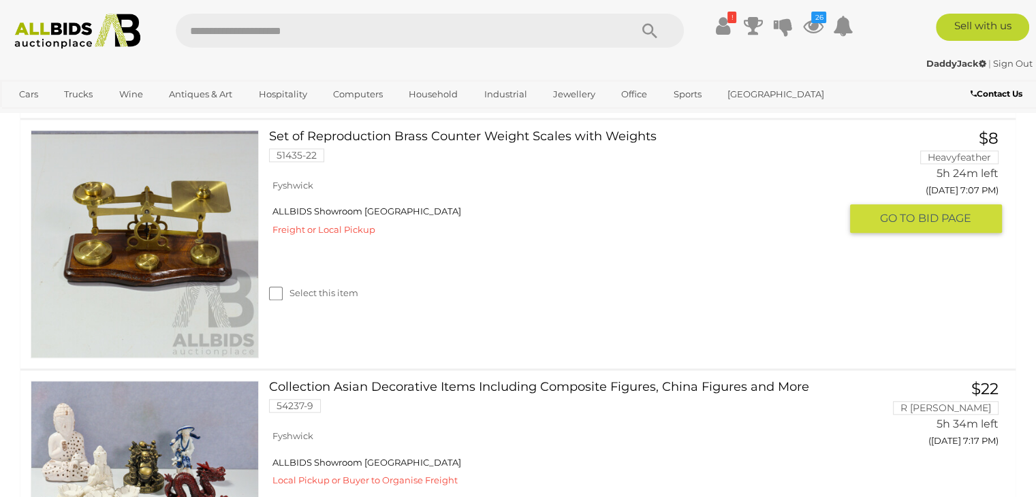
click at [204, 233] on link at bounding box center [145, 244] width 228 height 228
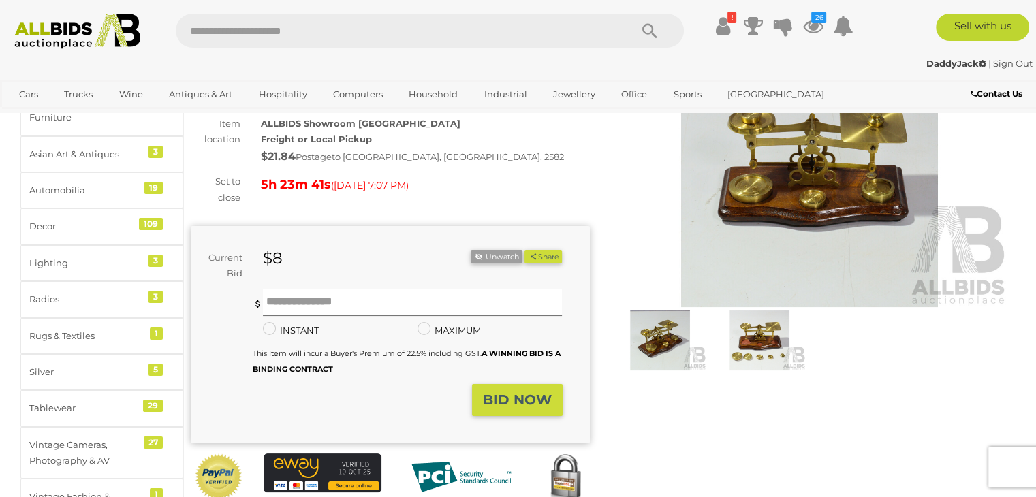
scroll to position [136, 0]
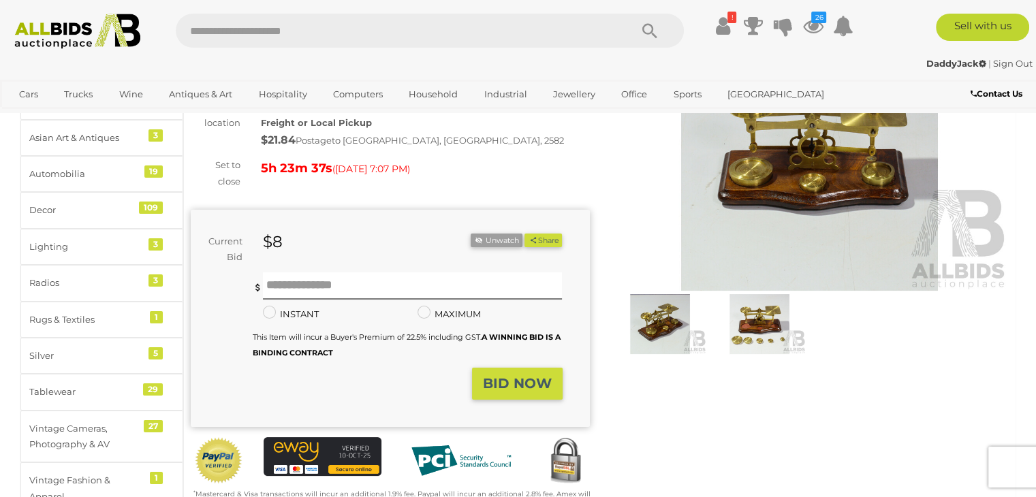
click at [749, 201] on img at bounding box center [809, 162] width 399 height 257
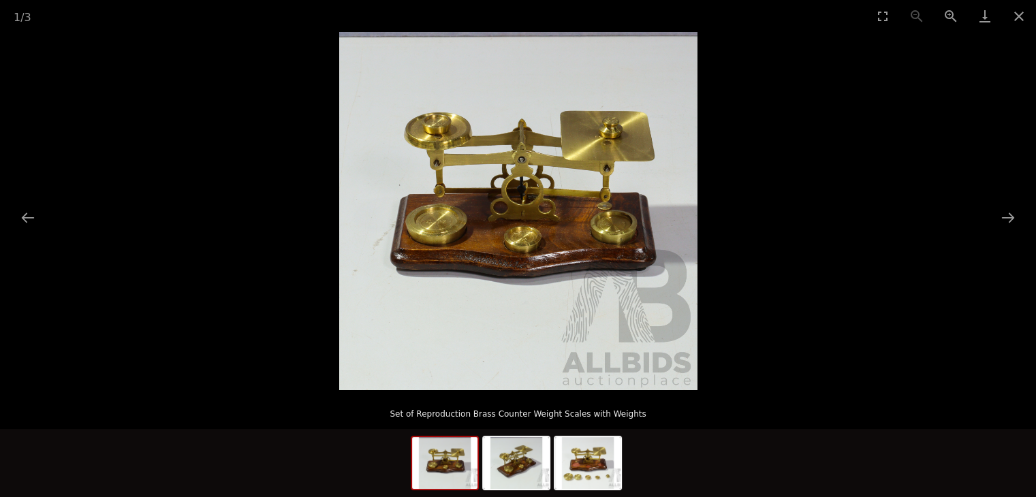
click at [618, 221] on img at bounding box center [518, 211] width 358 height 358
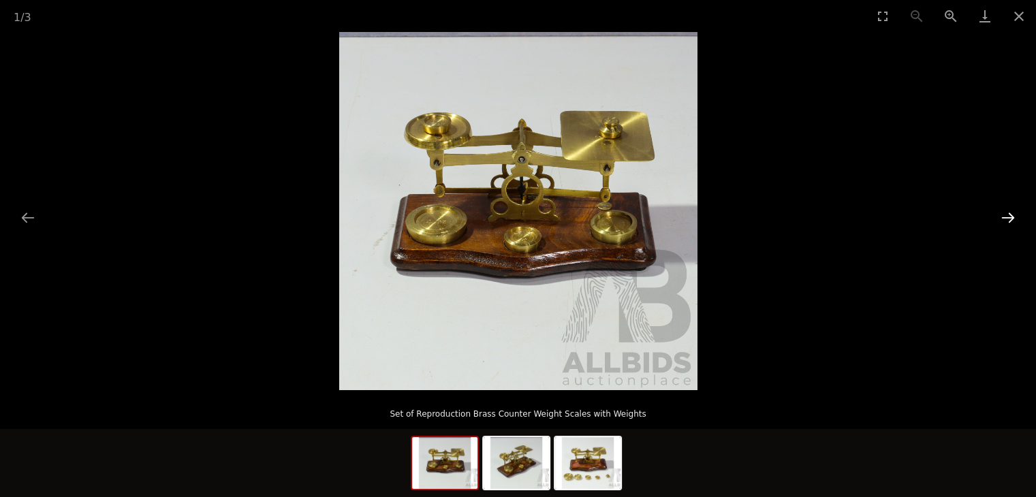
click at [1000, 213] on button "Next slide" at bounding box center [1007, 217] width 29 height 27
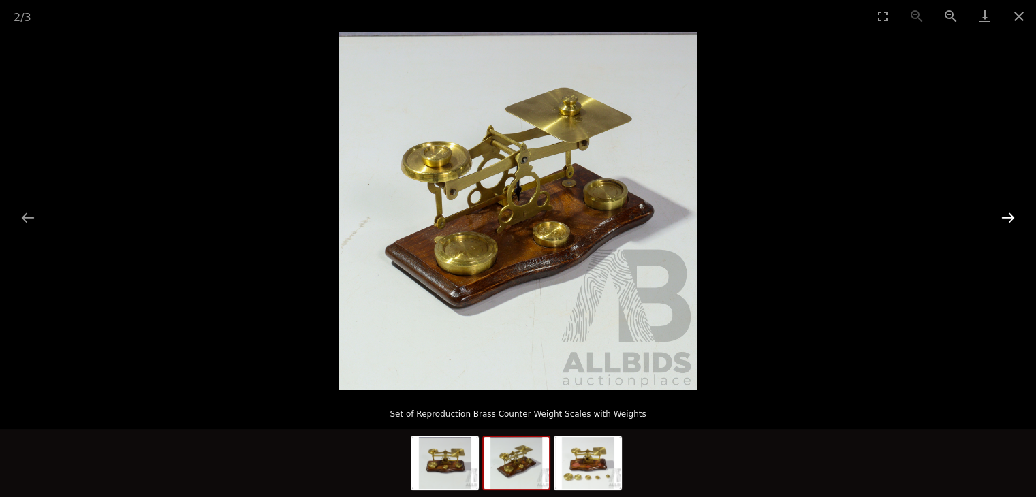
click at [1000, 214] on button "Next slide" at bounding box center [1007, 217] width 29 height 27
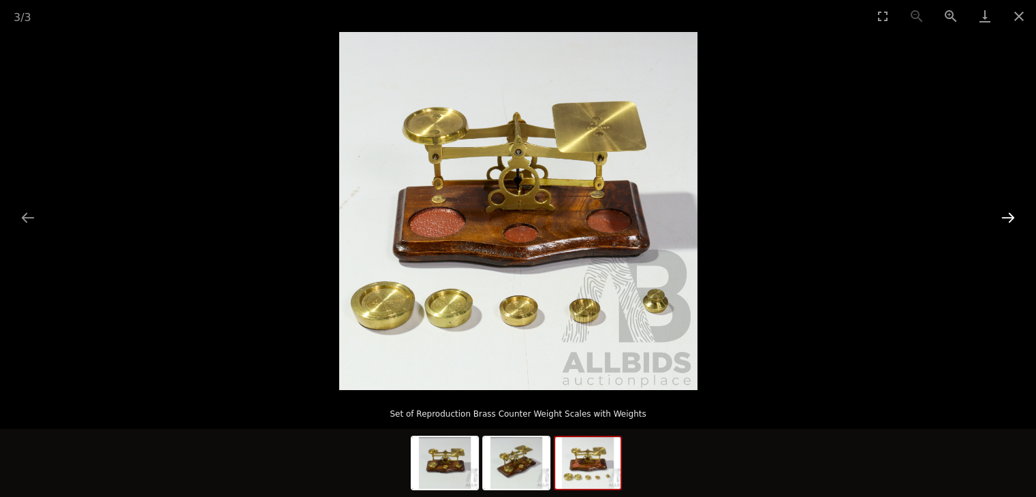
click at [1000, 214] on button "Next slide" at bounding box center [1007, 217] width 29 height 27
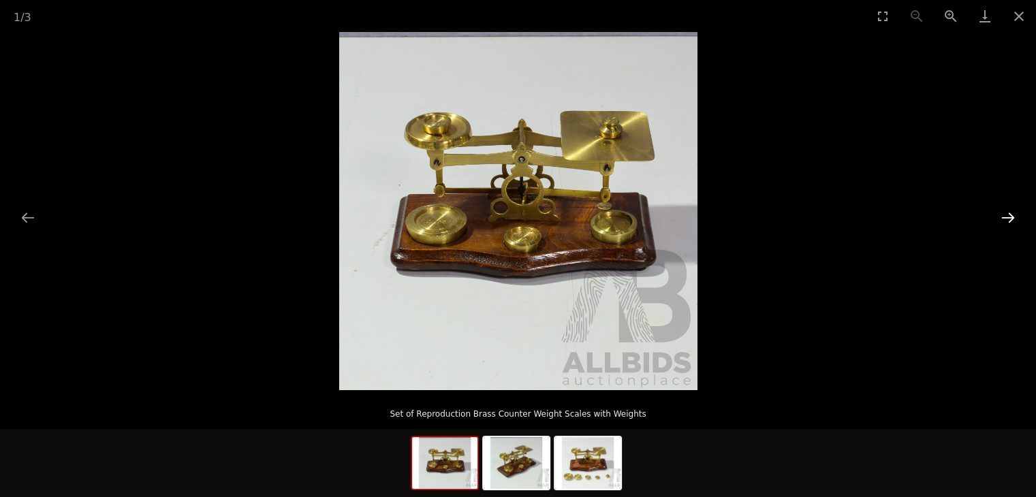
click at [1000, 214] on button "Next slide" at bounding box center [1007, 217] width 29 height 27
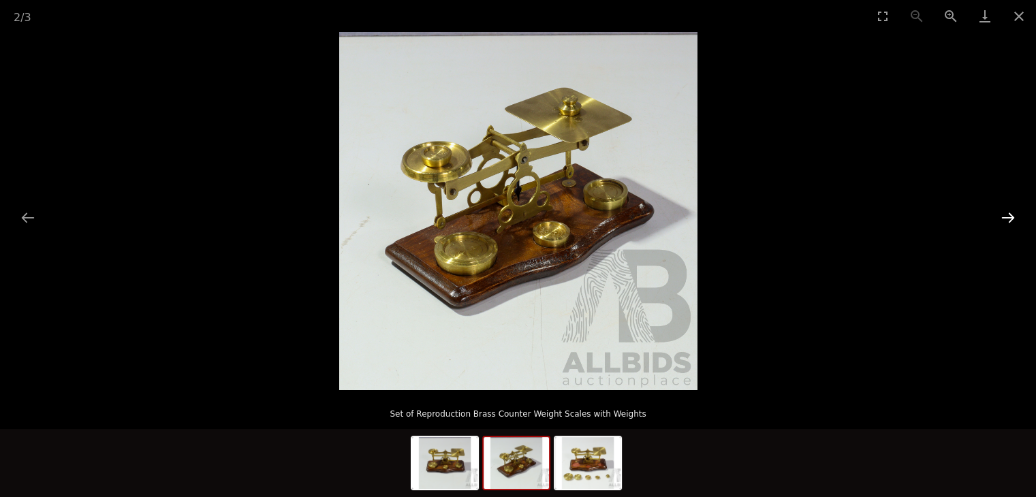
click at [1000, 214] on button "Next slide" at bounding box center [1007, 217] width 29 height 27
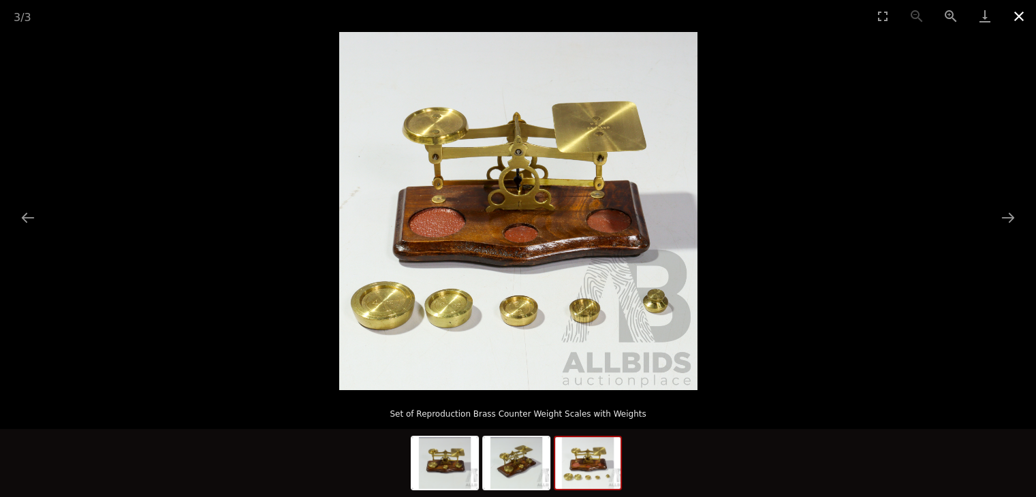
click at [1016, 20] on button "Close gallery" at bounding box center [1019, 16] width 34 height 32
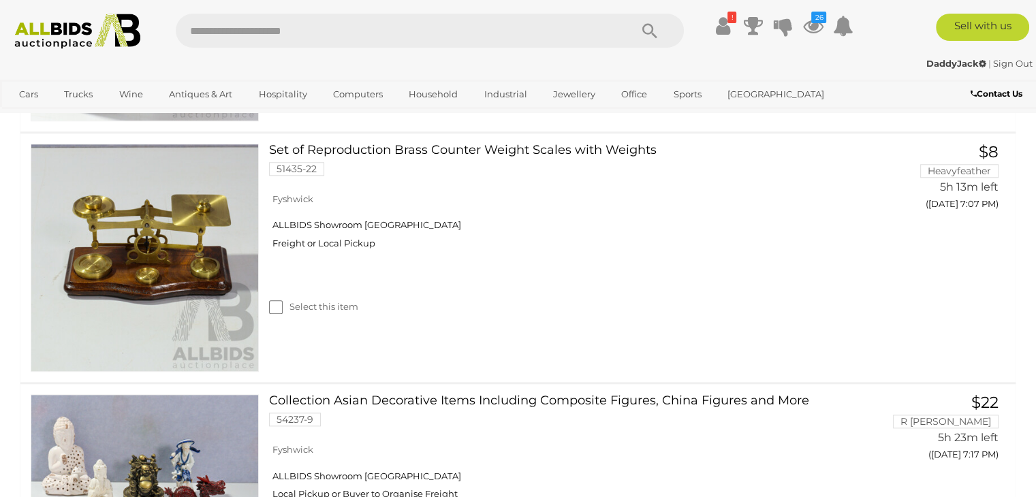
scroll to position [1122, 0]
